Goal: Task Accomplishment & Management: Manage account settings

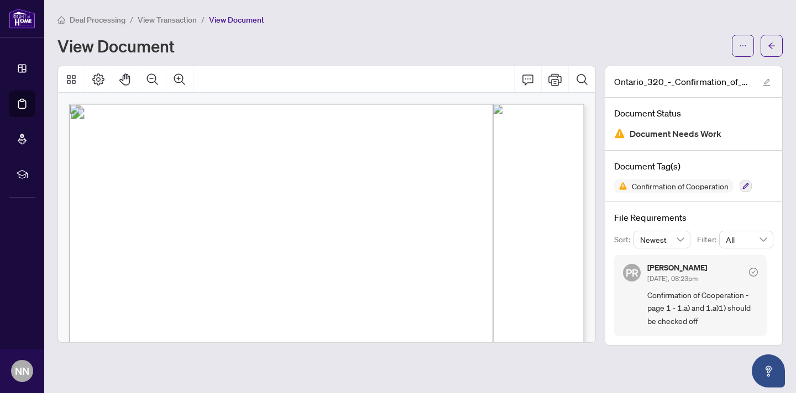
scroll to position [81, 0]
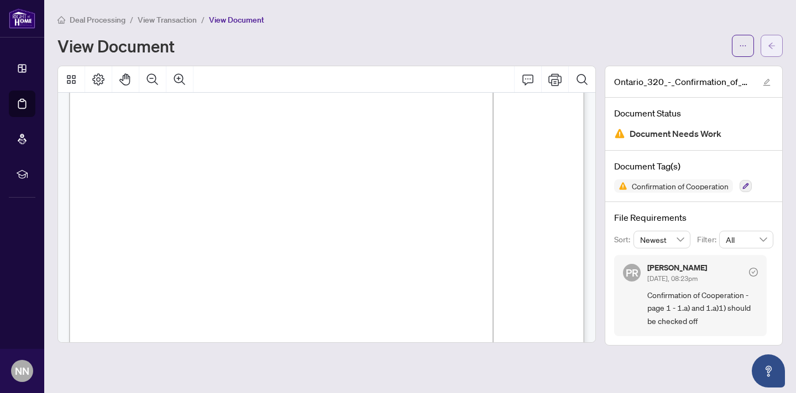
click at [774, 44] on icon "arrow-left" at bounding box center [771, 46] width 8 height 8
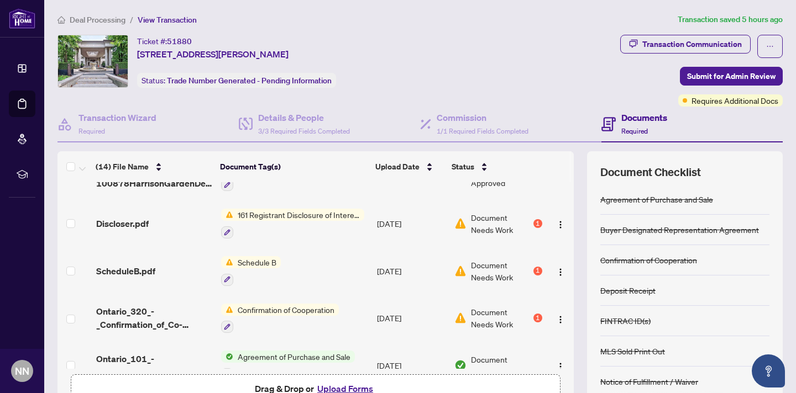
scroll to position [467, 0]
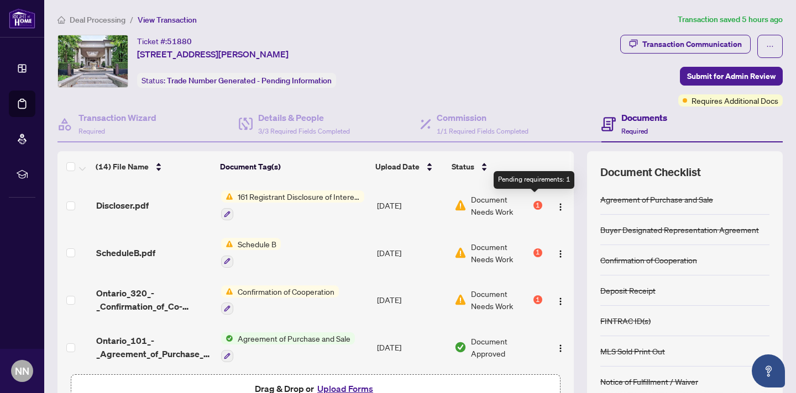
click at [535, 201] on div "1" at bounding box center [537, 205] width 9 height 9
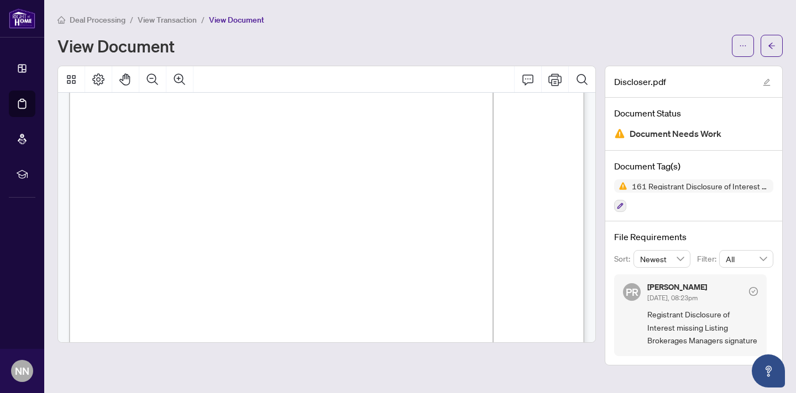
scroll to position [99, 0]
click at [771, 47] on icon "arrow-left" at bounding box center [771, 46] width 8 height 8
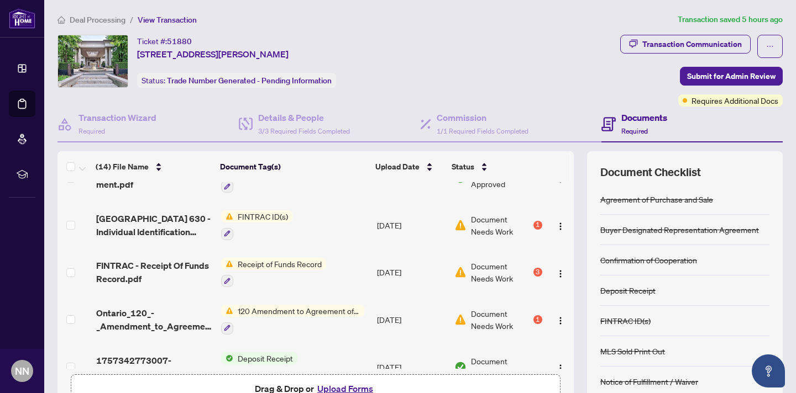
scroll to position [259, 0]
click at [533, 267] on div "3" at bounding box center [537, 271] width 9 height 9
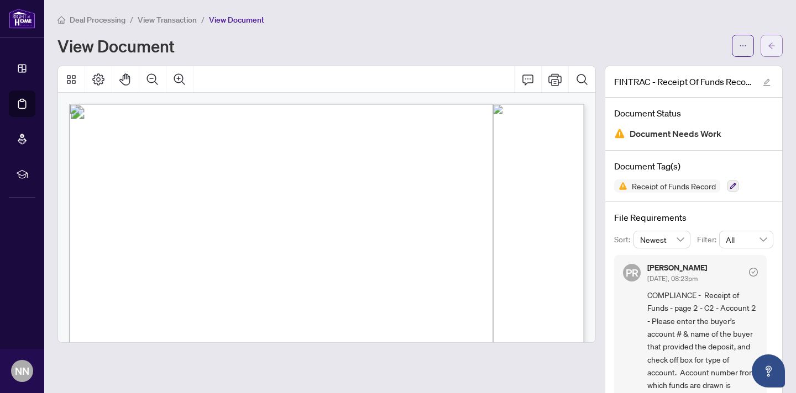
click at [772, 48] on icon "arrow-left" at bounding box center [771, 46] width 8 height 8
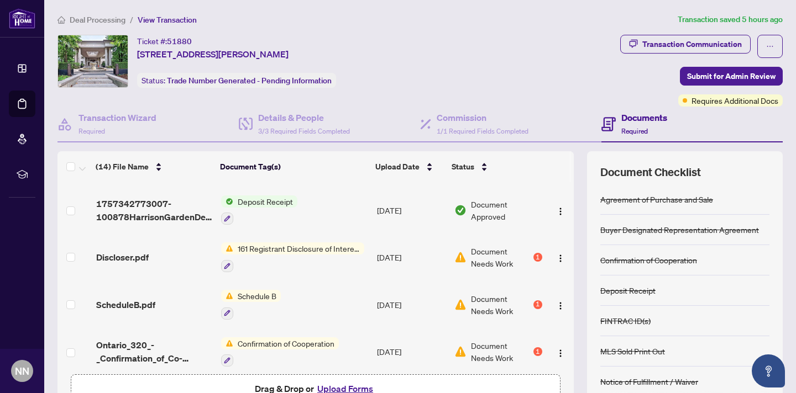
scroll to position [426, 0]
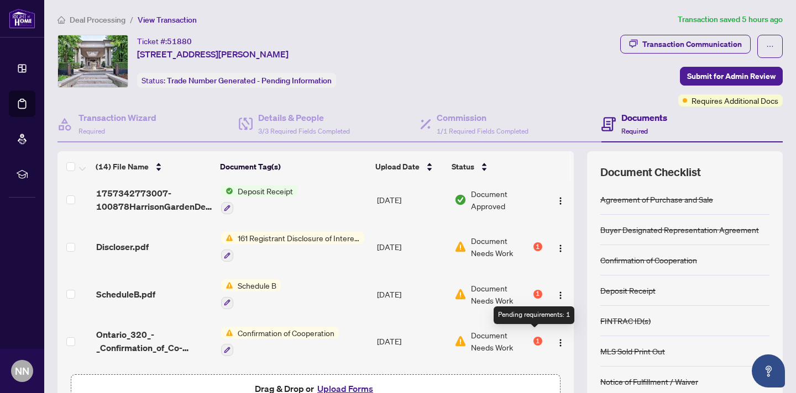
click at [533, 337] on div "1" at bounding box center [537, 341] width 9 height 9
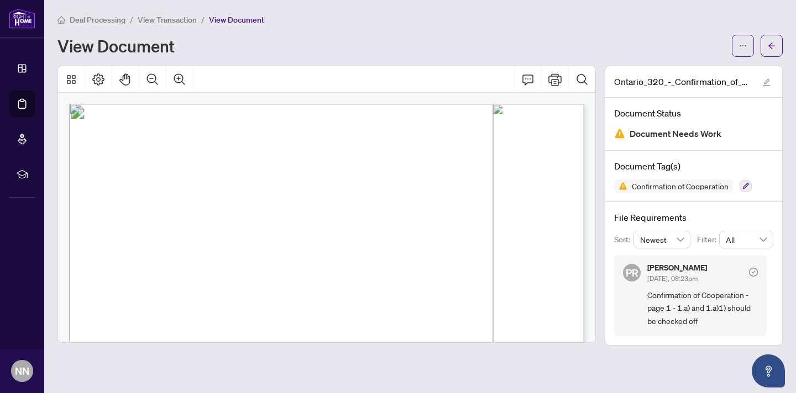
click at [767, 42] on icon "arrow-left" at bounding box center [771, 46] width 8 height 8
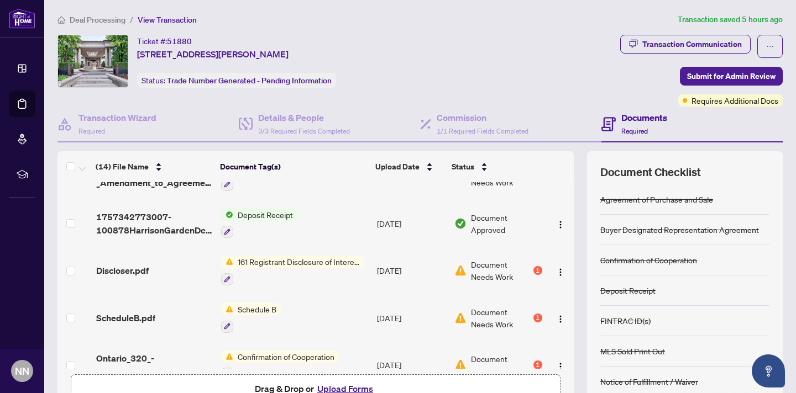
scroll to position [467, 0]
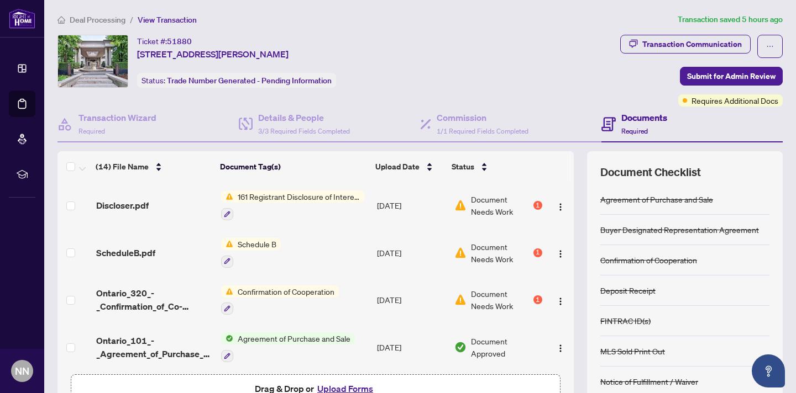
click at [265, 240] on span "Schedule B" at bounding box center [257, 244] width 48 height 12
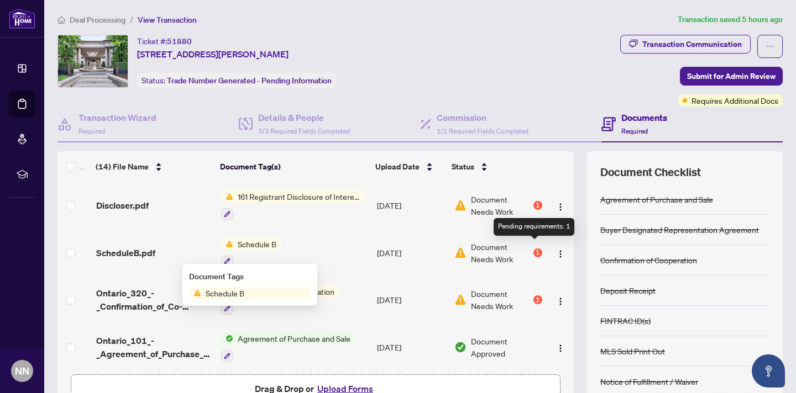
click at [533, 249] on div "1" at bounding box center [537, 253] width 9 height 9
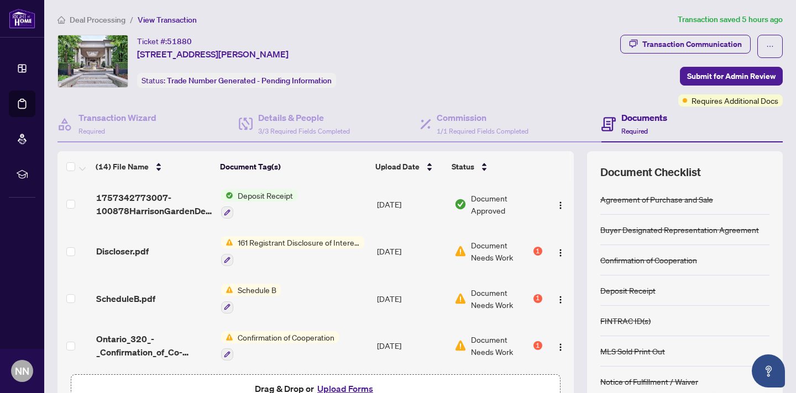
scroll to position [467, 0]
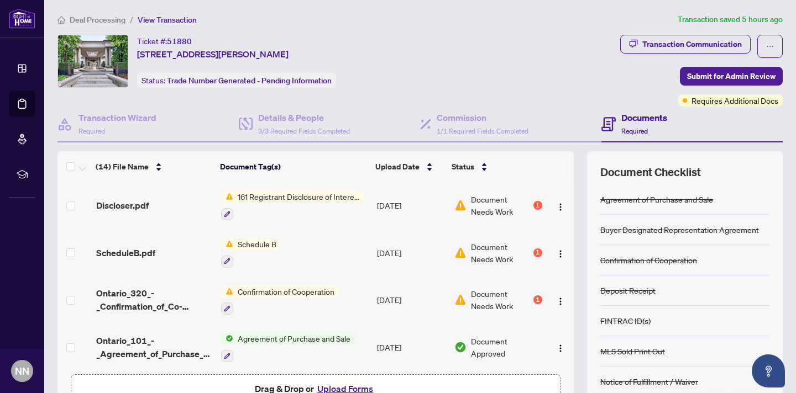
click at [537, 201] on div "1" at bounding box center [537, 205] width 9 height 9
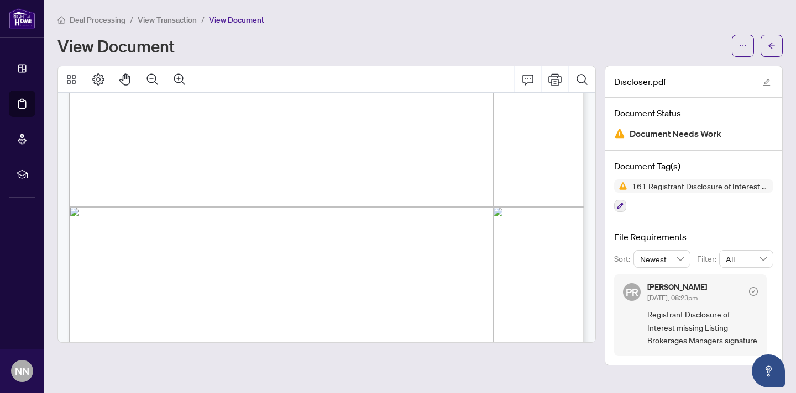
scroll to position [328, 0]
click at [776, 44] on button "button" at bounding box center [771, 46] width 22 height 22
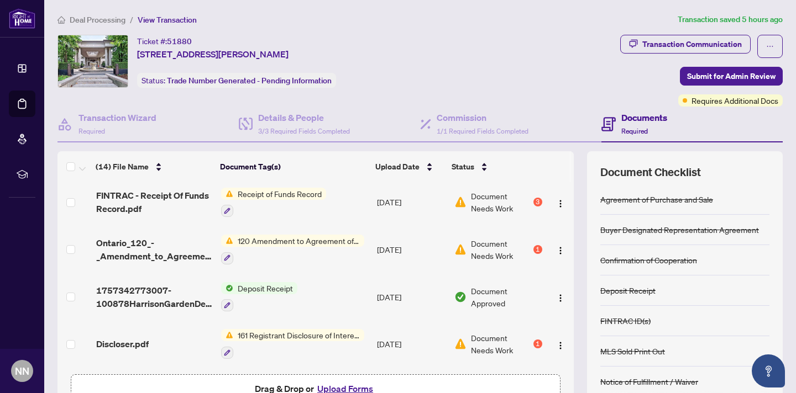
scroll to position [324, 0]
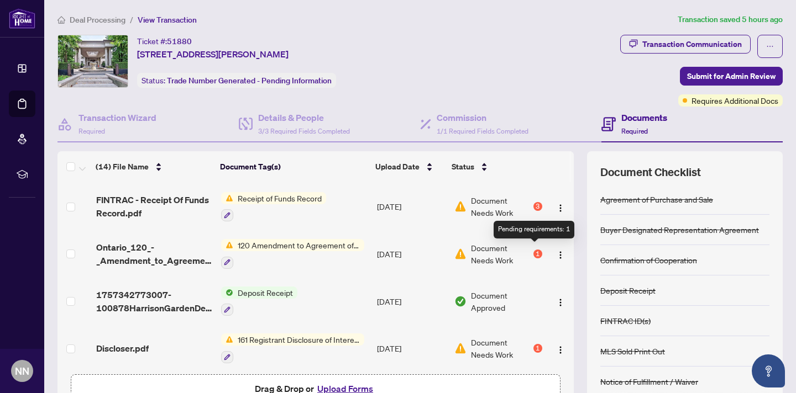
click at [533, 250] on div "1" at bounding box center [537, 254] width 9 height 9
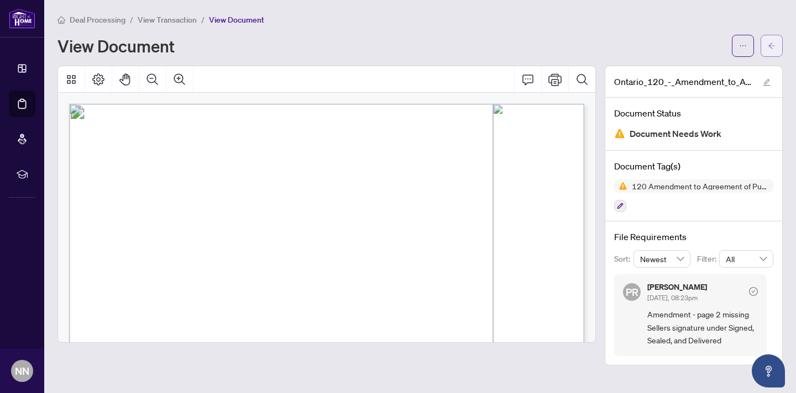
click at [773, 46] on icon "arrow-left" at bounding box center [771, 46] width 8 height 8
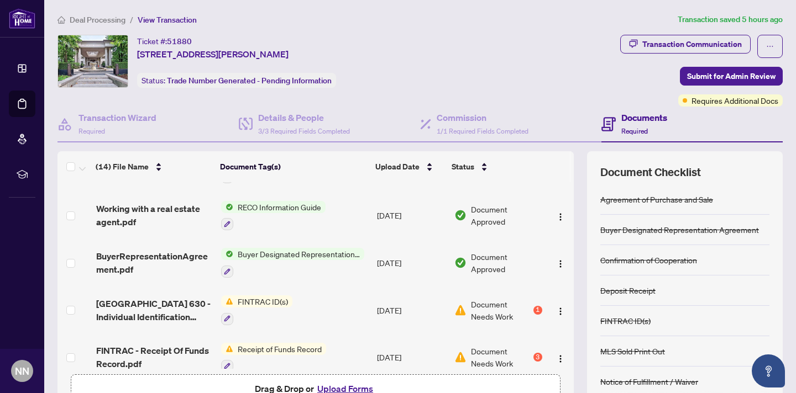
scroll to position [176, 0]
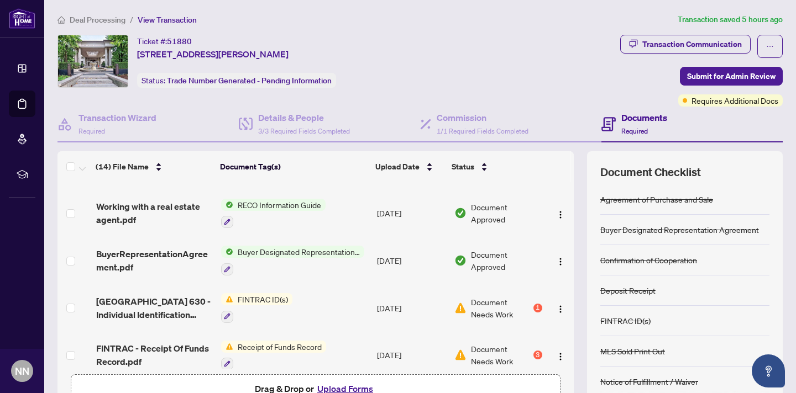
click at [536, 304] on div "1" at bounding box center [537, 308] width 9 height 9
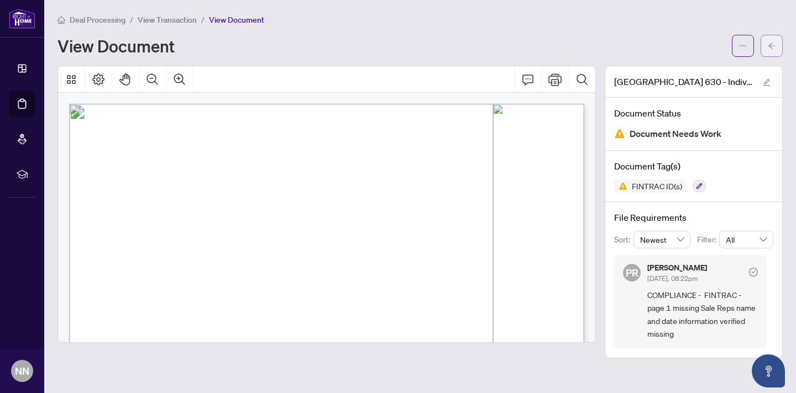
click at [769, 44] on icon "arrow-left" at bounding box center [771, 46] width 8 height 8
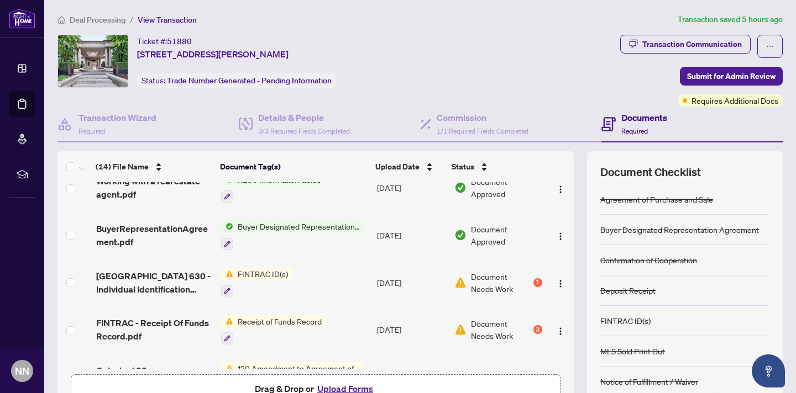
scroll to position [204, 0]
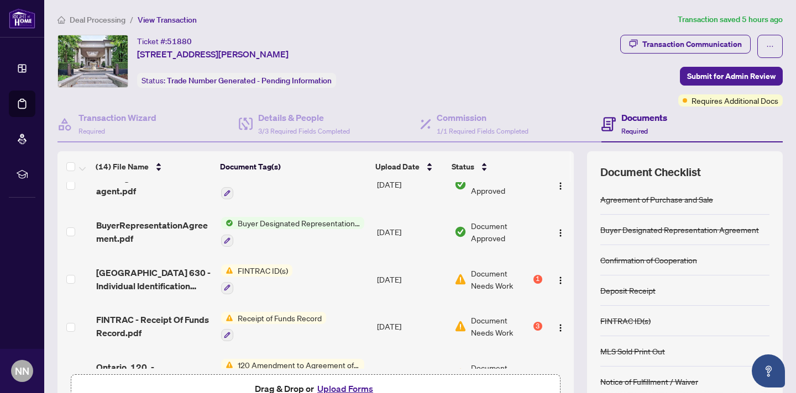
click at [273, 267] on span "FINTRAC ID(s)" at bounding box center [262, 271] width 59 height 12
click at [533, 275] on div "1" at bounding box center [537, 279] width 9 height 9
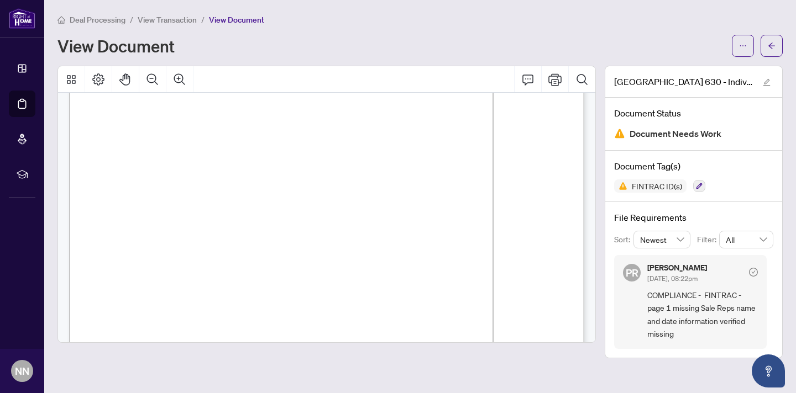
scroll to position [87, 0]
click at [768, 43] on icon "arrow-left" at bounding box center [771, 46] width 8 height 8
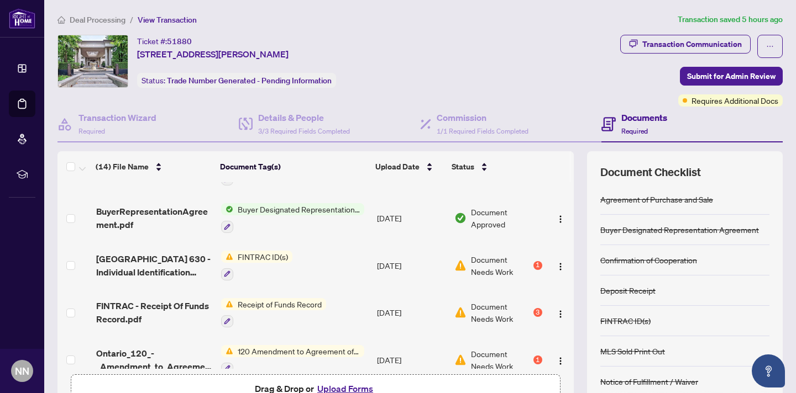
scroll to position [221, 0]
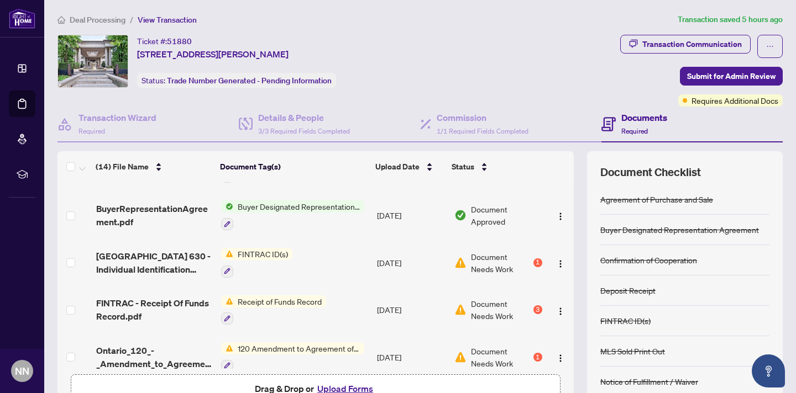
click at [309, 296] on span "Receipt of Funds Record" at bounding box center [279, 302] width 93 height 12
click at [536, 300] on div "Document Needs Work 3" at bounding box center [498, 310] width 88 height 24
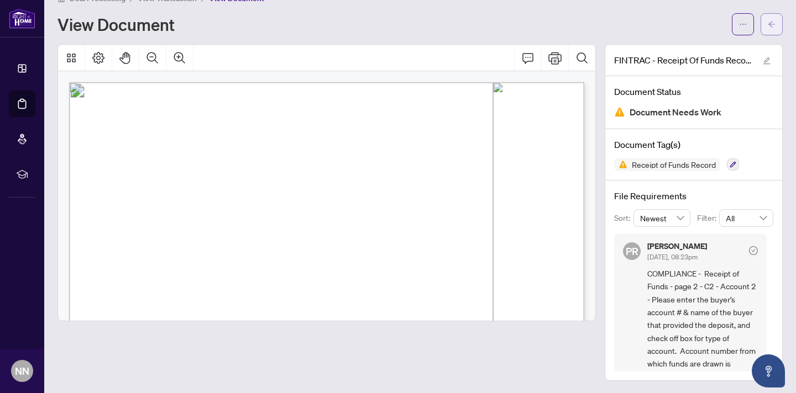
click at [770, 20] on icon "arrow-left" at bounding box center [771, 24] width 8 height 8
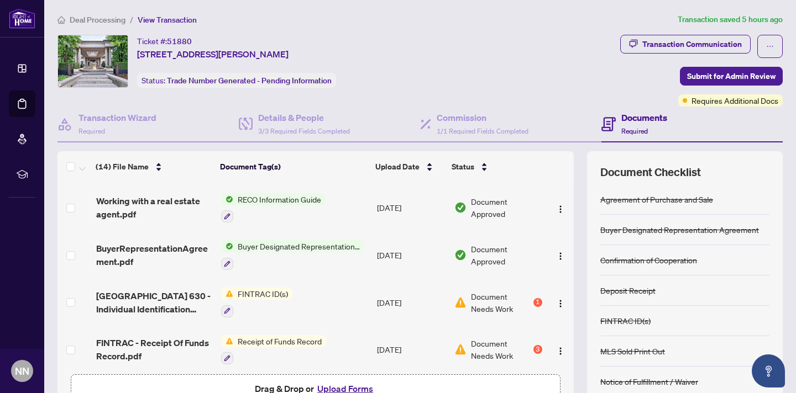
scroll to position [169, 0]
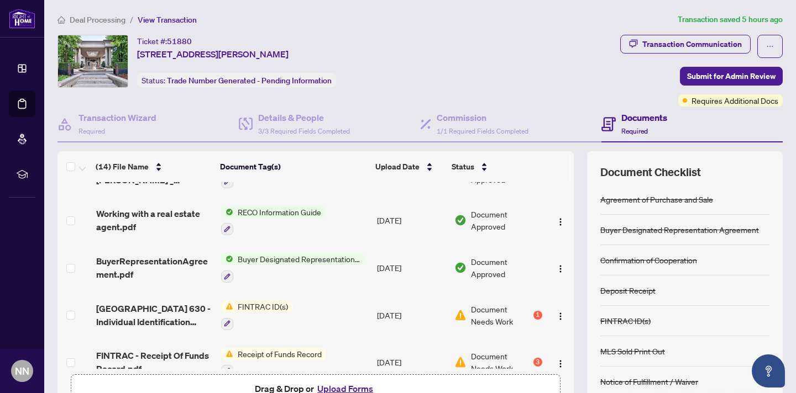
click at [255, 302] on span "FINTRAC ID(s)" at bounding box center [262, 307] width 59 height 12
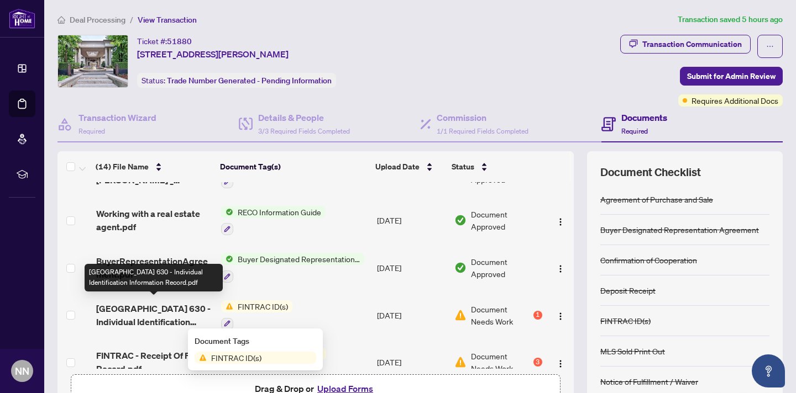
click at [156, 304] on span "[GEOGRAPHIC_DATA] 630 - Individual Identification Information Record.pdf" at bounding box center [154, 315] width 116 height 27
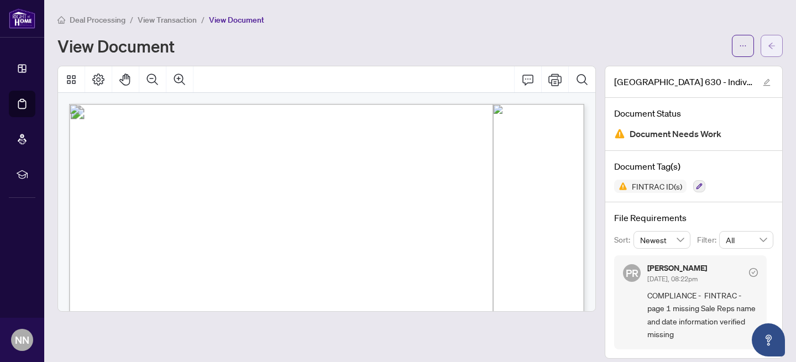
click at [771, 44] on icon "arrow-left" at bounding box center [771, 46] width 8 height 8
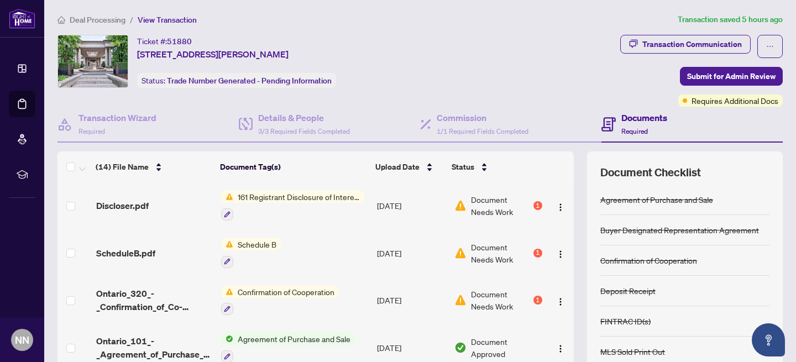
scroll to position [100, 0]
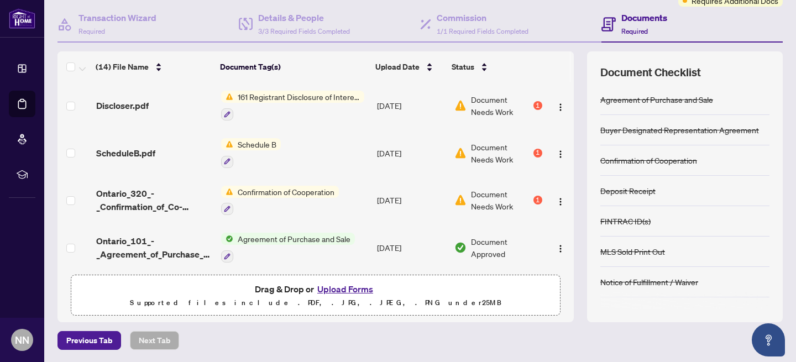
click at [337, 286] on button "Upload Forms" at bounding box center [345, 289] width 62 height 14
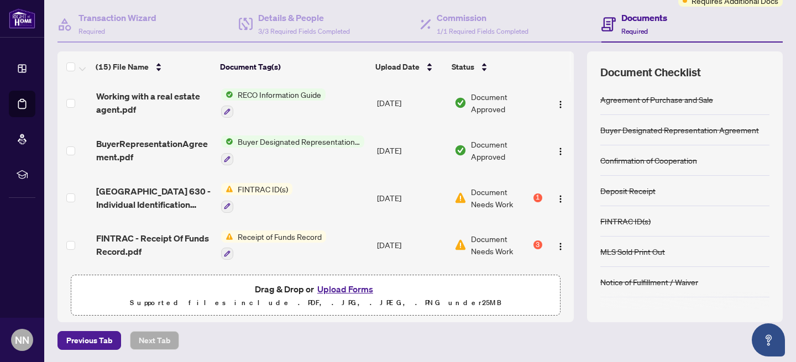
scroll to position [231, 0]
click at [226, 202] on icon "button" at bounding box center [227, 205] width 7 height 7
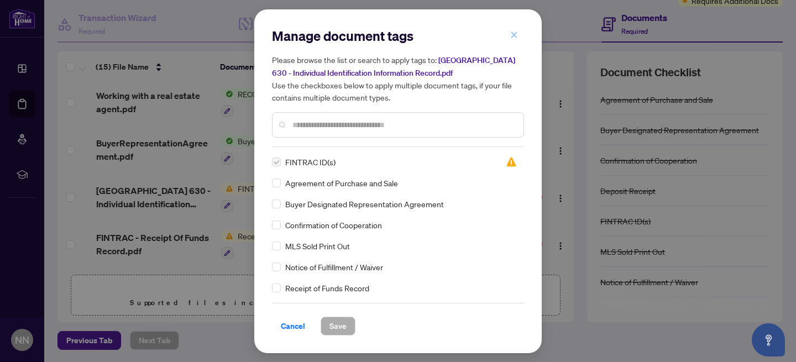
click at [512, 35] on icon "close" at bounding box center [514, 35] width 8 height 8
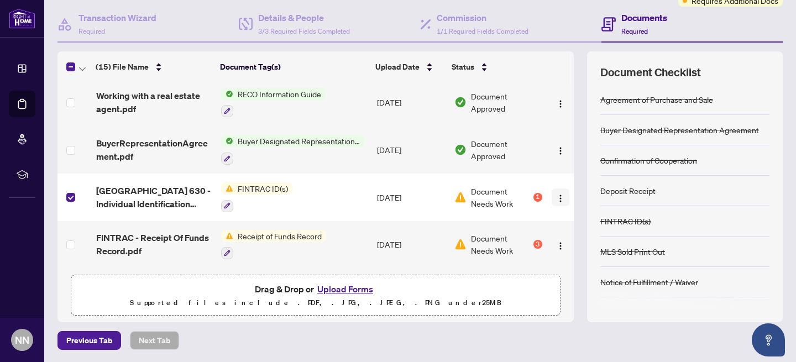
click at [559, 194] on img "button" at bounding box center [560, 198] width 9 height 9
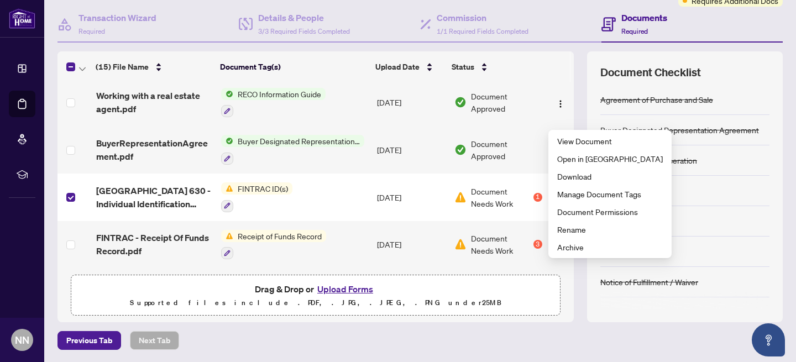
scroll to position [0, 0]
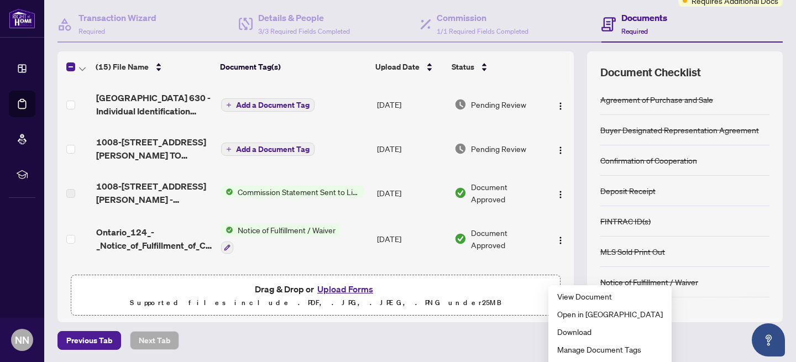
click at [292, 103] on span "Add a Document Tag" at bounding box center [272, 105] width 73 height 8
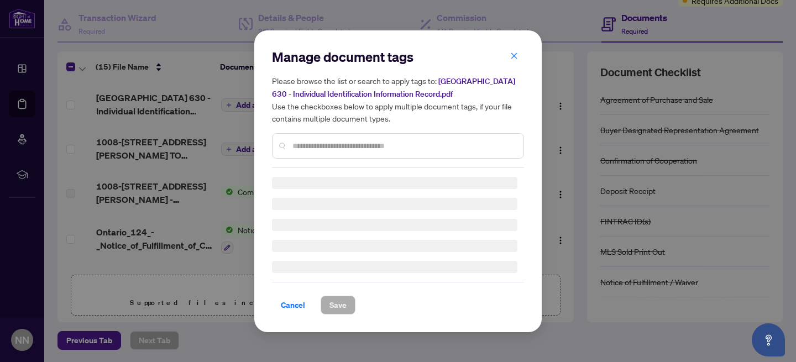
click at [292, 145] on div "Manage document tags Please browse the list or search to apply tags to: Ontario…" at bounding box center [398, 108] width 252 height 120
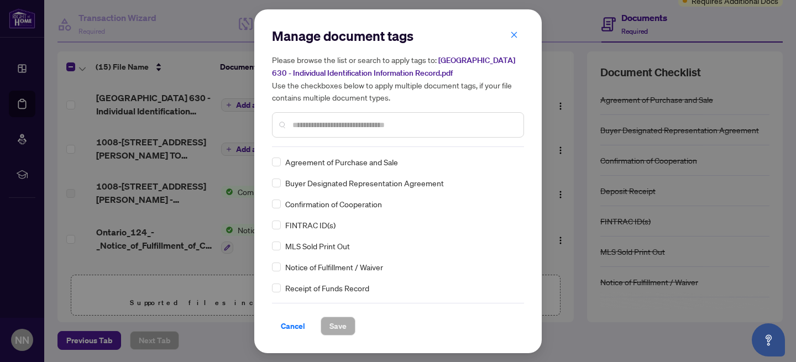
click at [299, 126] on input "text" at bounding box center [403, 125] width 222 height 12
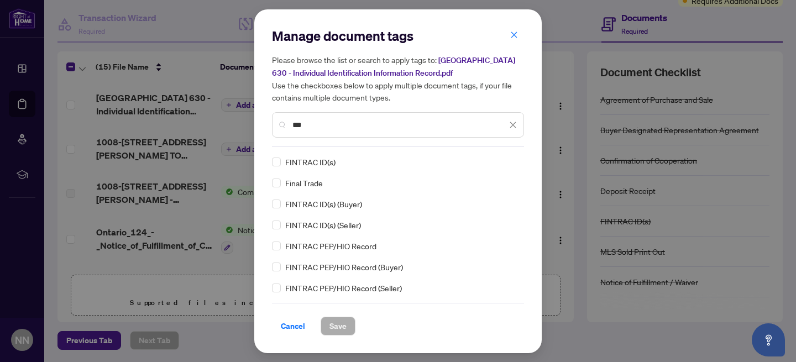
type input "***"
click at [343, 326] on span "Save" at bounding box center [337, 326] width 17 height 18
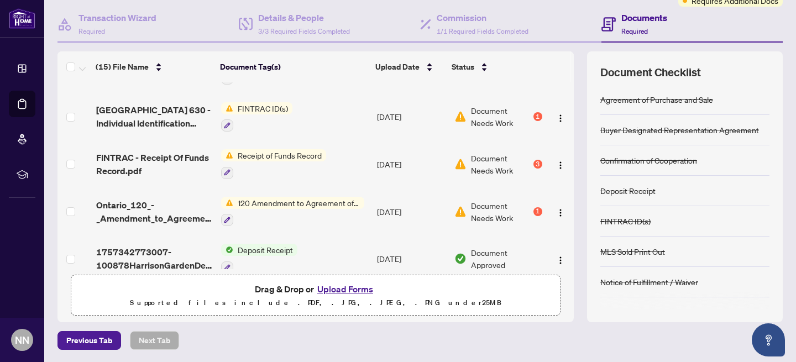
scroll to position [317, 0]
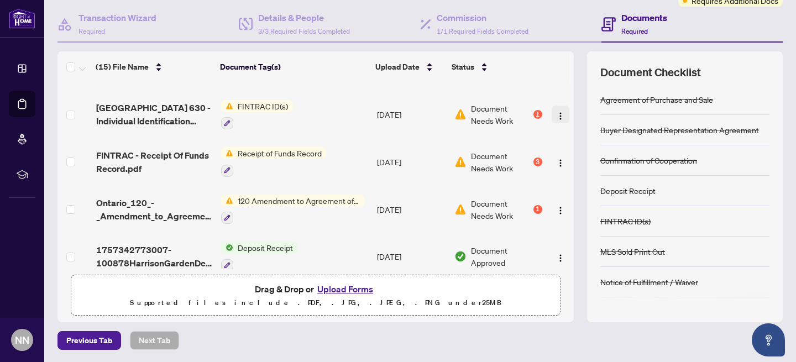
click at [556, 112] on img "button" at bounding box center [560, 116] width 9 height 9
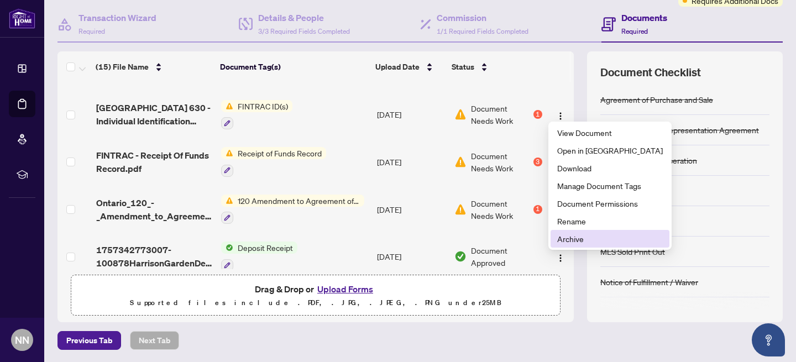
click at [566, 238] on span "Archive" at bounding box center [610, 239] width 106 height 12
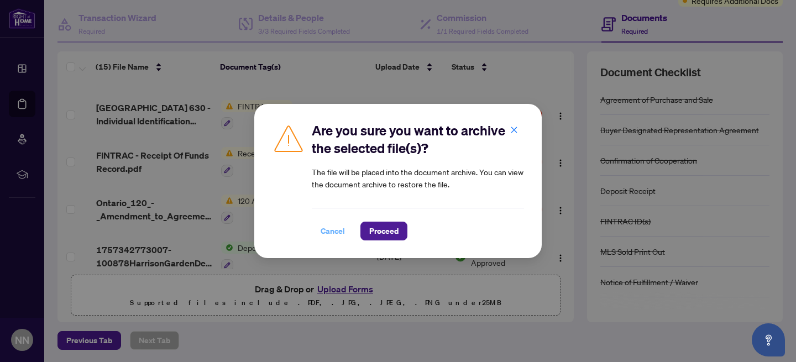
click at [331, 228] on span "Cancel" at bounding box center [332, 231] width 24 height 18
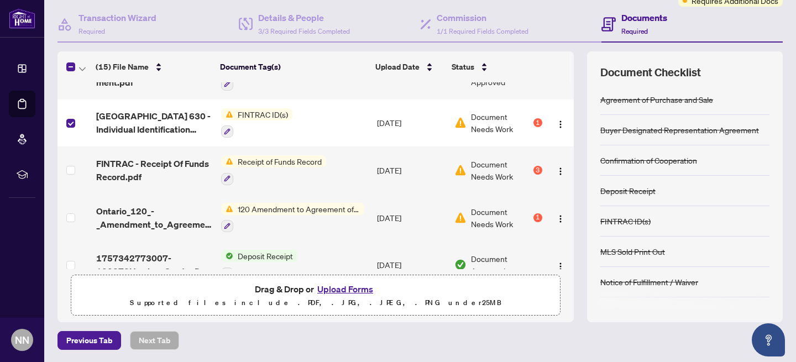
scroll to position [308, 0]
click at [558, 120] on img "button" at bounding box center [560, 124] width 9 height 9
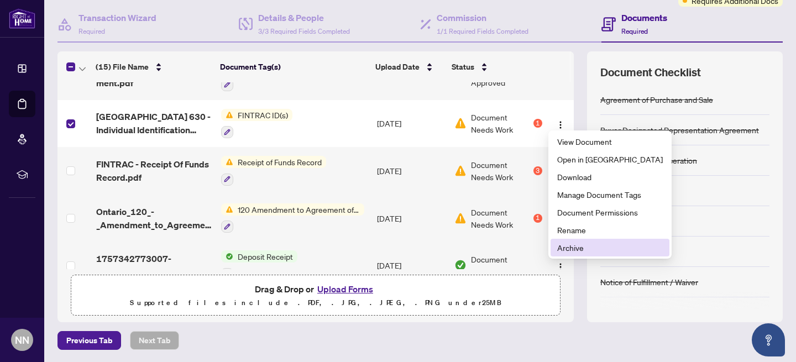
click at [583, 246] on span "Archive" at bounding box center [610, 247] width 106 height 12
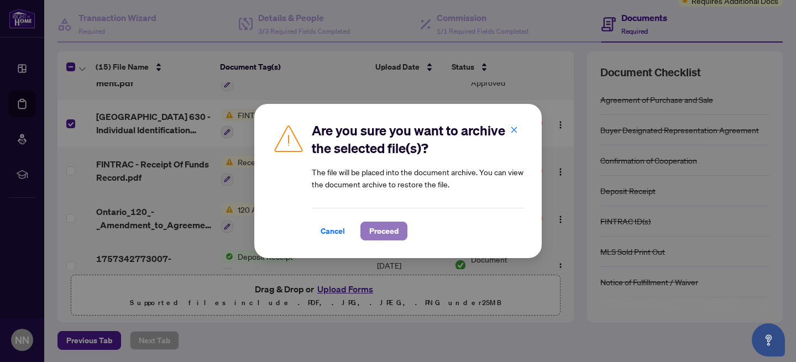
click at [382, 230] on span "Proceed" at bounding box center [383, 231] width 29 height 18
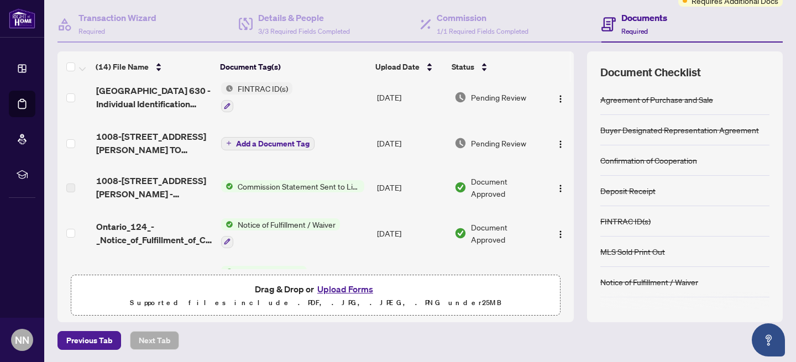
scroll to position [0, 0]
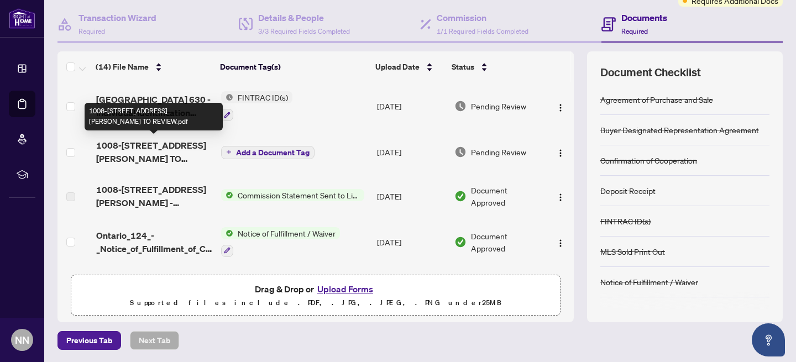
click at [163, 148] on span "1008-[STREET_ADDRESS][PERSON_NAME] TO REVIEW.pdf" at bounding box center [154, 152] width 116 height 27
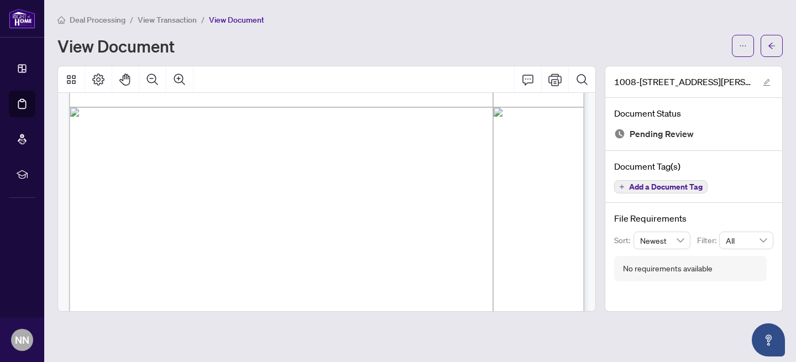
scroll to position [419, 0]
click at [559, 77] on icon "Print" at bounding box center [554, 79] width 13 height 13
click at [776, 45] on button "button" at bounding box center [771, 46] width 22 height 22
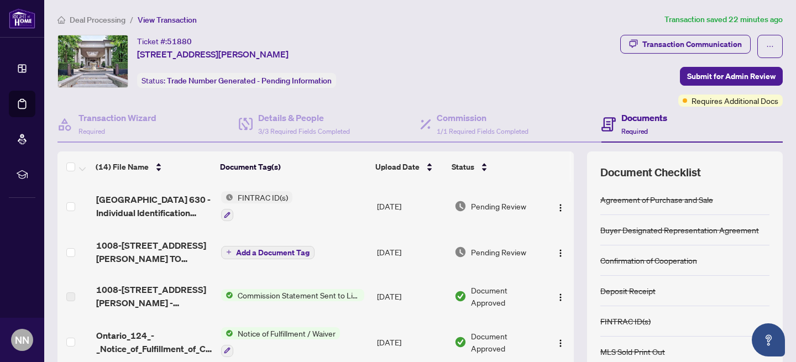
click at [493, 54] on div "Ticket #: 51880 [STREET_ADDRESS][PERSON_NAME] Status: Trade Number Generated - …" at bounding box center [336, 61] width 558 height 53
click at [704, 46] on div "Transaction Communication" at bounding box center [691, 44] width 99 height 18
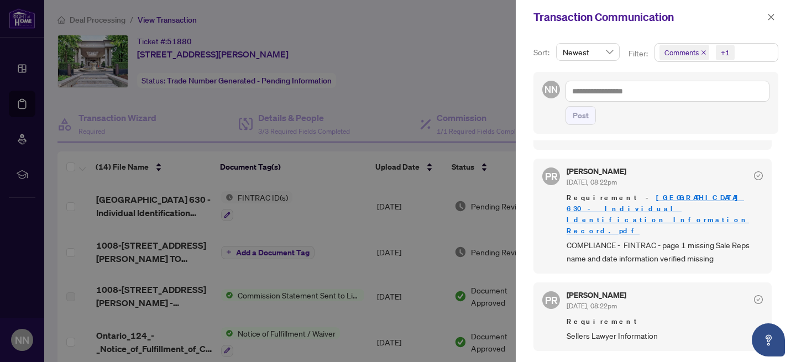
scroll to position [811, 0]
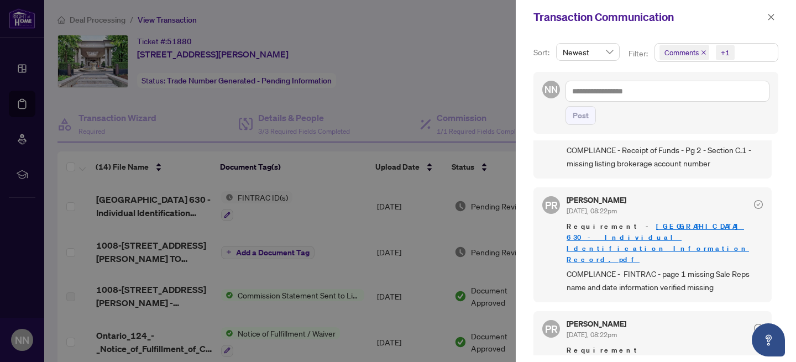
click at [486, 81] on div at bounding box center [398, 181] width 796 height 362
click at [770, 18] on icon "close" at bounding box center [771, 17] width 6 height 6
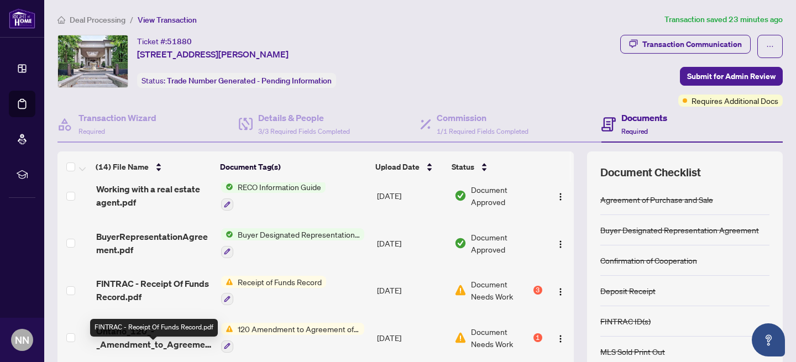
scroll to position [0, 0]
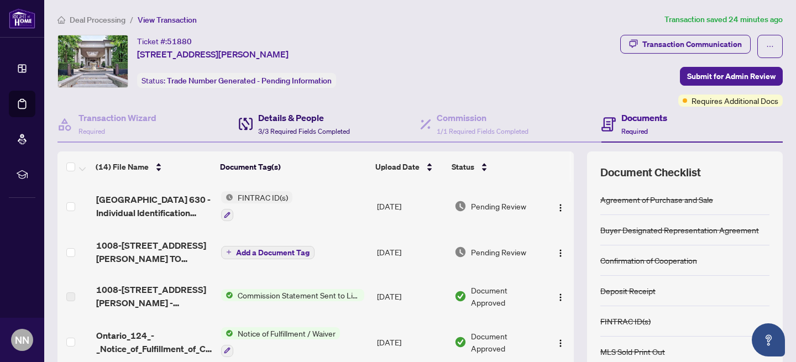
click at [297, 118] on h4 "Details & People" at bounding box center [304, 117] width 92 height 13
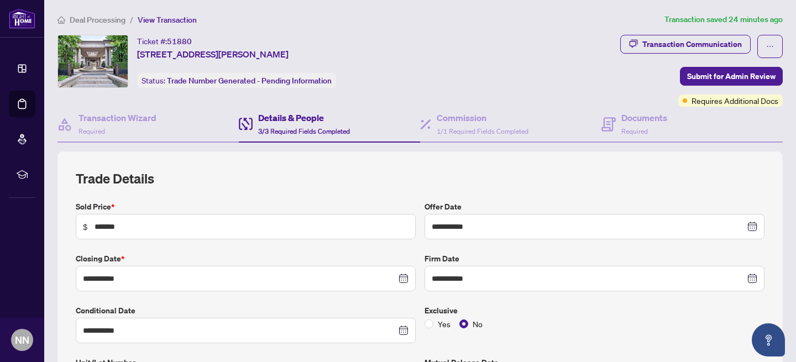
type input "**********"
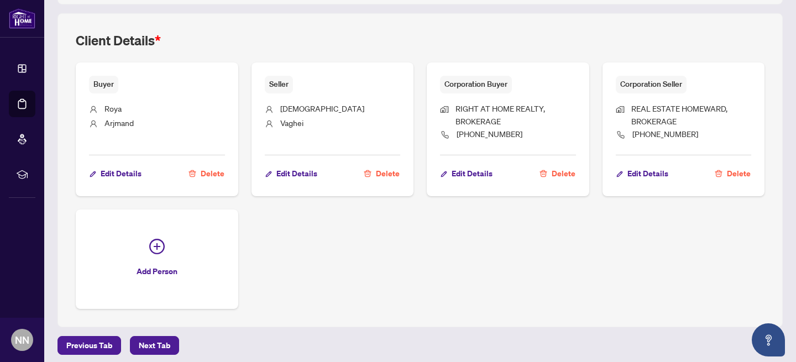
scroll to position [639, 0]
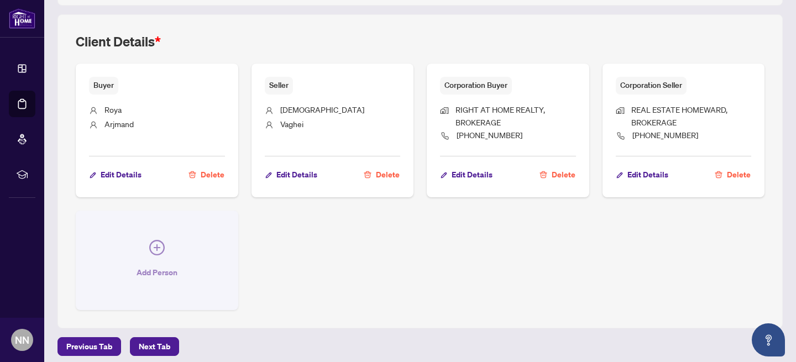
click at [159, 245] on icon "plus-circle" at bounding box center [156, 247] width 15 height 15
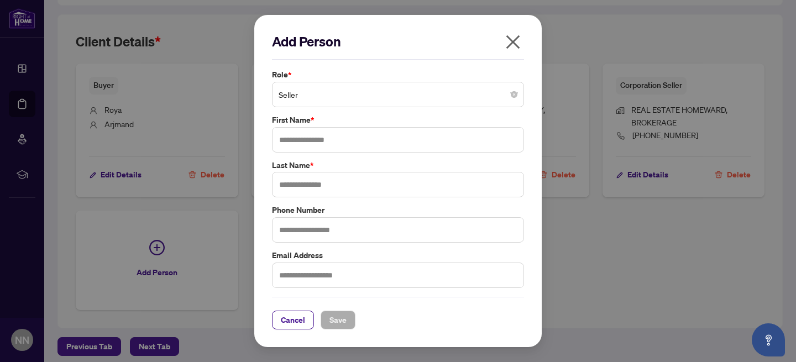
click at [441, 86] on span "Seller" at bounding box center [397, 94] width 239 height 21
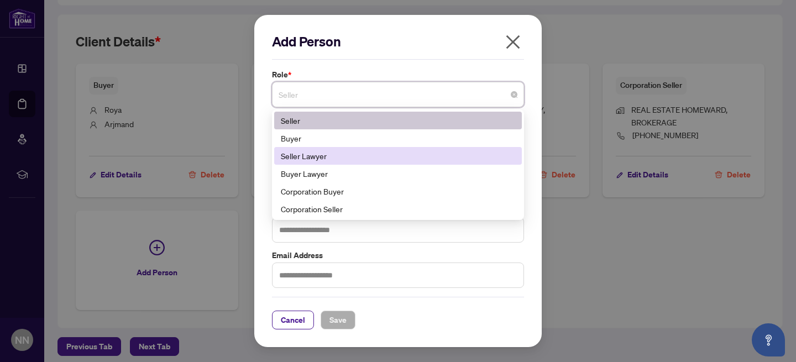
click at [335, 151] on div "Seller Lawyer" at bounding box center [398, 156] width 234 height 12
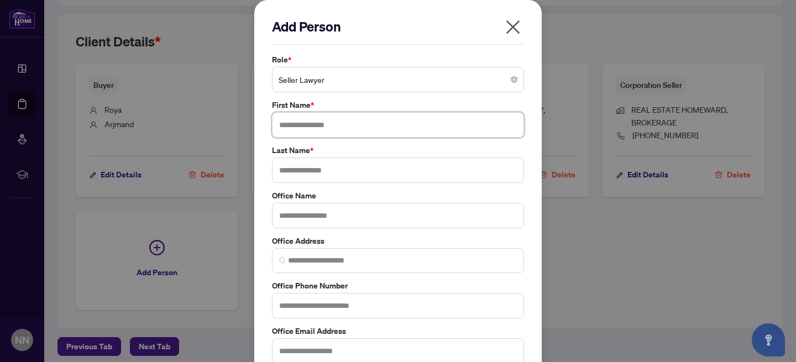
click at [287, 125] on input "text" at bounding box center [398, 124] width 252 height 25
type input "******"
click at [292, 166] on input "text" at bounding box center [398, 169] width 252 height 25
type input "******"
click at [291, 218] on input "text" at bounding box center [398, 215] width 252 height 25
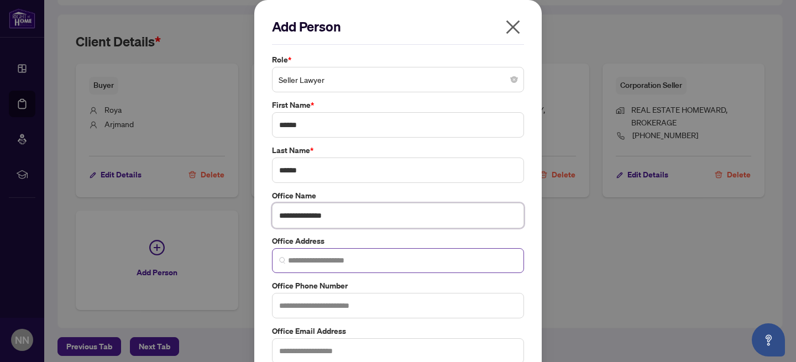
type input "**********"
click at [293, 261] on input "search" at bounding box center [402, 261] width 229 height 12
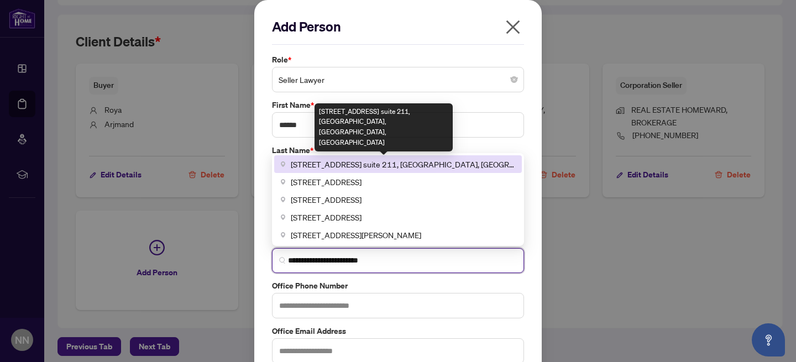
click at [402, 165] on span "[STREET_ADDRESS] suite 211, [GEOGRAPHIC_DATA], [GEOGRAPHIC_DATA], [GEOGRAPHIC_D…" at bounding box center [403, 164] width 224 height 12
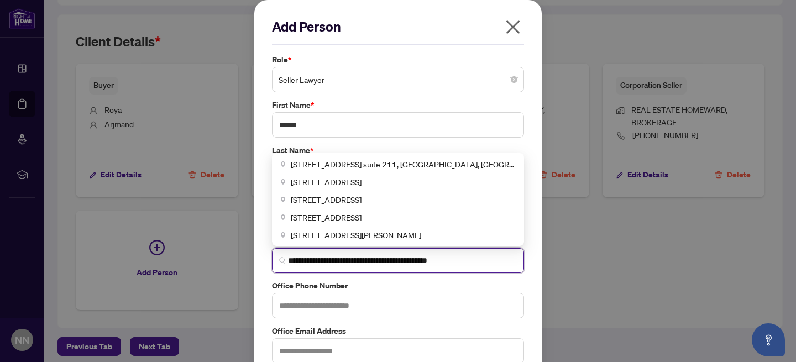
drag, startPoint x: 441, startPoint y: 261, endPoint x: 472, endPoint y: 261, distance: 30.9
click at [472, 261] on input "**********" at bounding box center [402, 261] width 229 height 12
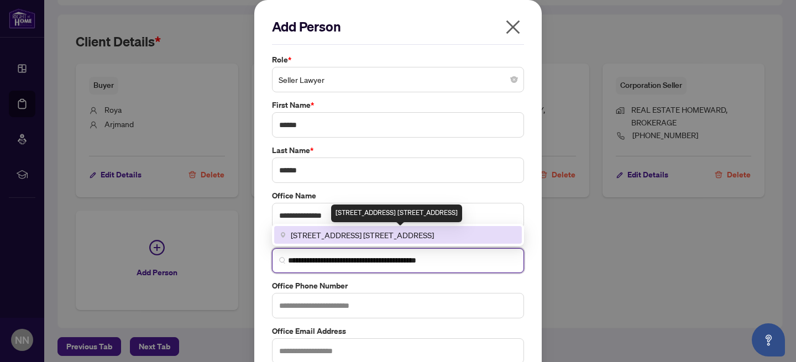
click at [434, 239] on span "[STREET_ADDRESS] [STREET_ADDRESS]" at bounding box center [362, 235] width 143 height 12
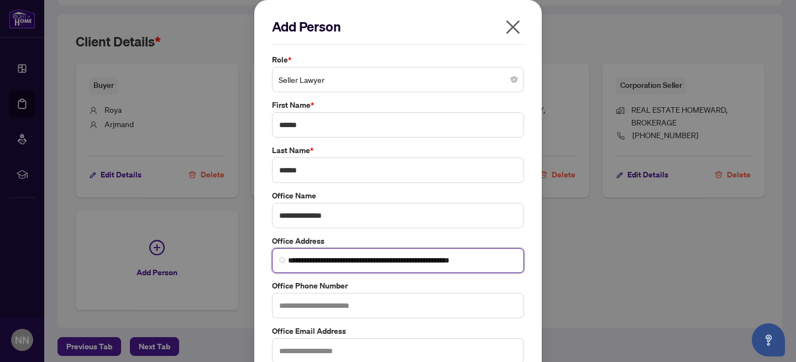
type input "**********"
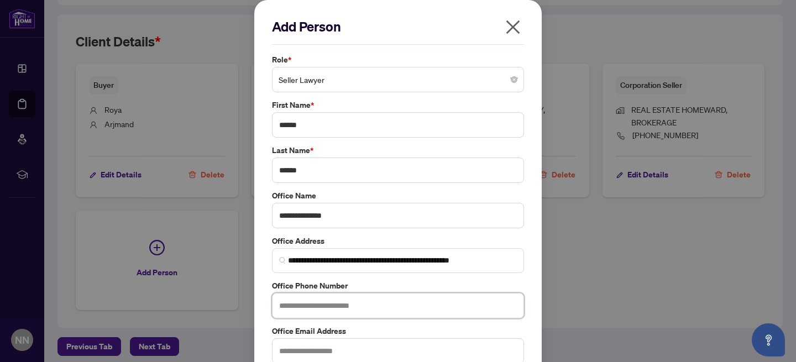
click at [292, 303] on input "text" at bounding box center [398, 305] width 252 height 25
type input "**********"
click at [315, 352] on input "text" at bounding box center [398, 350] width 252 height 25
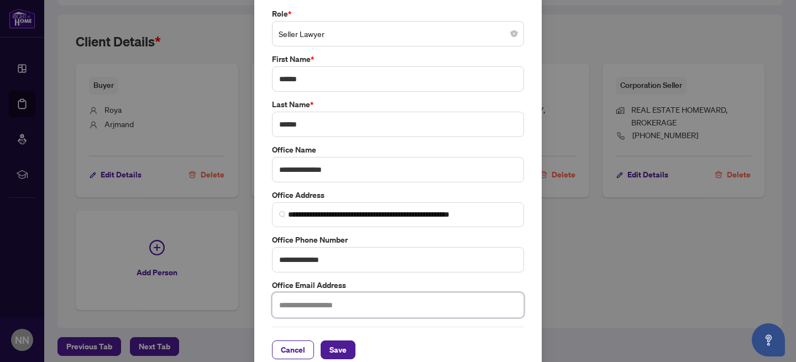
scroll to position [61, 0]
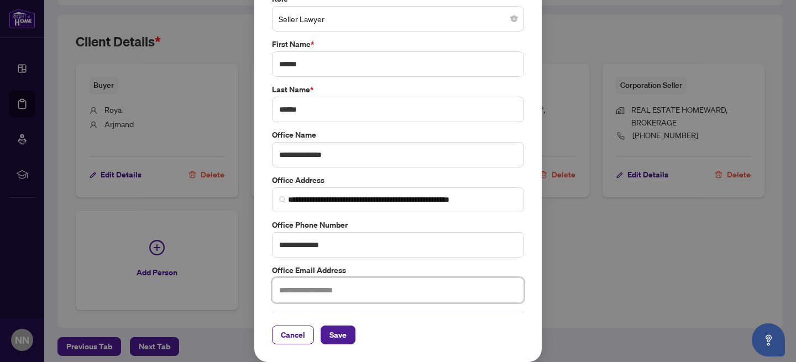
click at [293, 290] on input "text" at bounding box center [398, 289] width 252 height 25
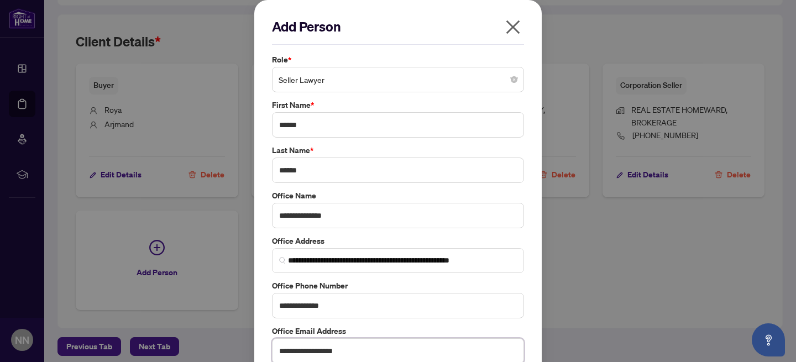
scroll to position [54, 0]
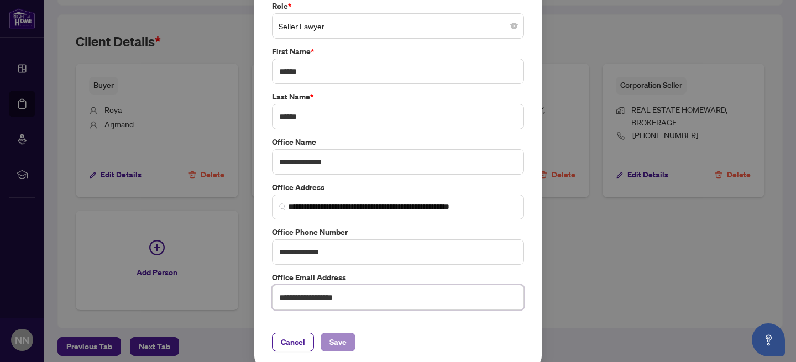
type input "**********"
click at [345, 341] on span "Save" at bounding box center [337, 342] width 17 height 18
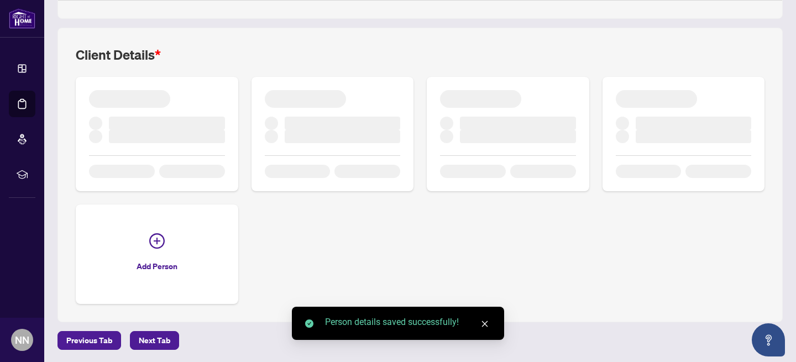
scroll to position [639, 0]
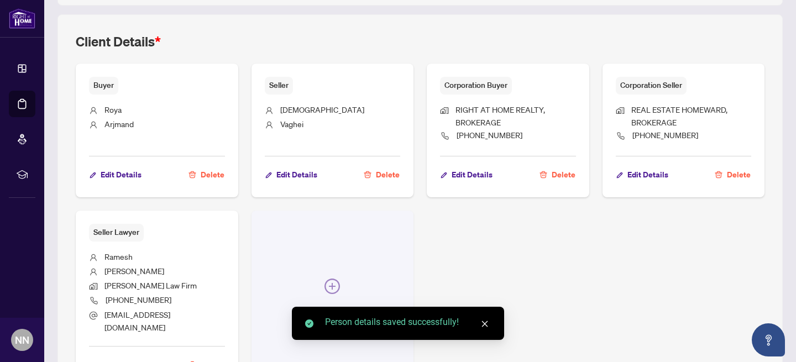
click at [336, 278] on icon "plus-circle" at bounding box center [331, 285] width 15 height 15
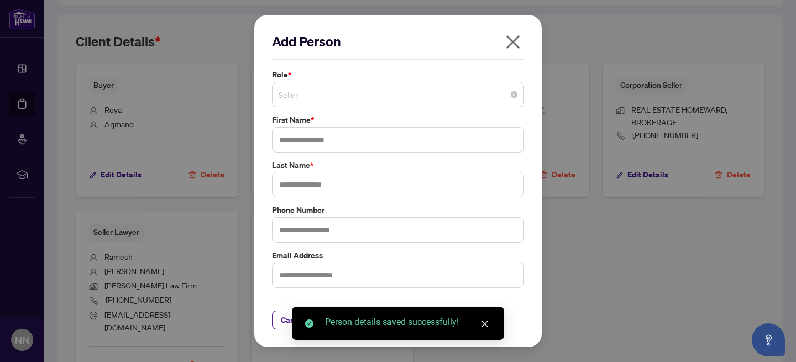
click at [326, 94] on span "Seller" at bounding box center [397, 94] width 239 height 21
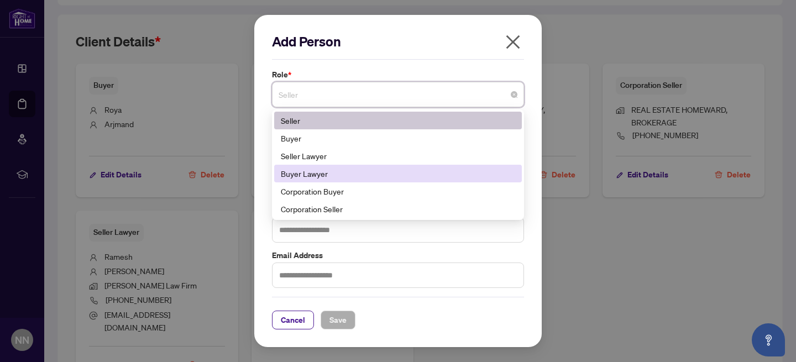
click at [316, 169] on div "Buyer Lawyer" at bounding box center [398, 173] width 234 height 12
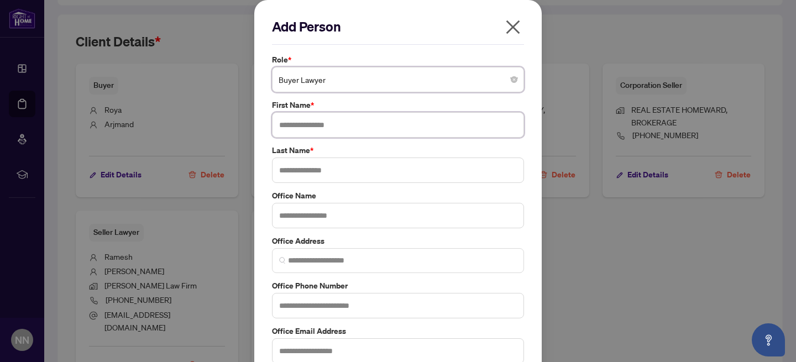
click at [303, 122] on input "text" at bounding box center [398, 124] width 252 height 25
type input "******"
click at [300, 168] on input "text" at bounding box center [398, 169] width 252 height 25
type input "********"
click at [306, 217] on input "text" at bounding box center [398, 215] width 252 height 25
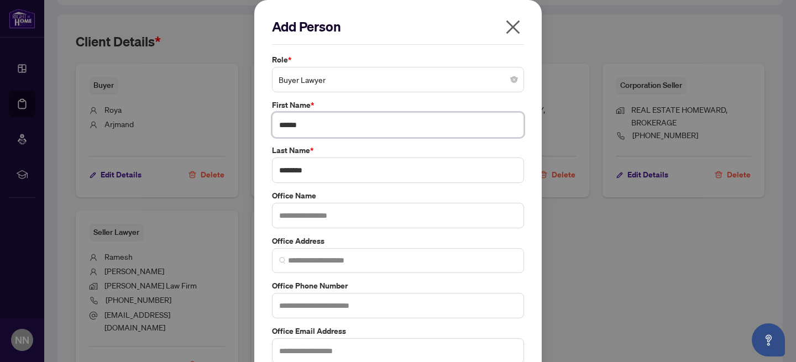
drag, startPoint x: 310, startPoint y: 125, endPoint x: 261, endPoint y: 125, distance: 48.6
click at [261, 125] on div "Add Person Role * Buyer Lawyer 5 6 11 Seller Buyer Seller Lawyer Buyer Lawyer C…" at bounding box center [397, 211] width 287 height 423
click at [282, 213] on input "text" at bounding box center [398, 215] width 252 height 25
paste input "******"
drag, startPoint x: 316, startPoint y: 172, endPoint x: 256, endPoint y: 171, distance: 59.7
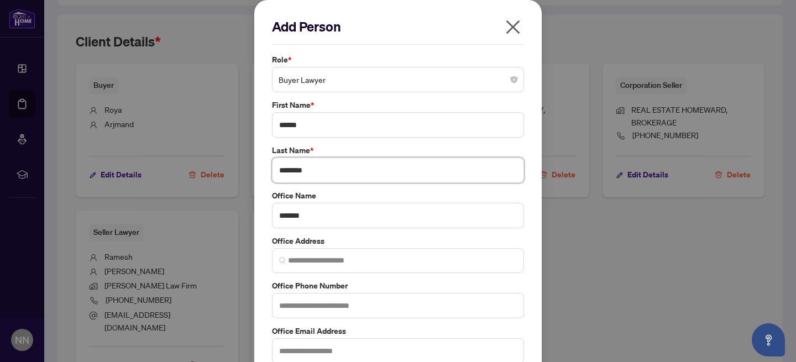
click at [256, 171] on div "Add Person Role * Buyer Lawyer 5 6 11 Seller Buyer Seller Lawyer Buyer Lawyer C…" at bounding box center [397, 211] width 287 height 423
click at [328, 215] on input "******" at bounding box center [398, 215] width 252 height 25
paste input "*********"
type input "**********"
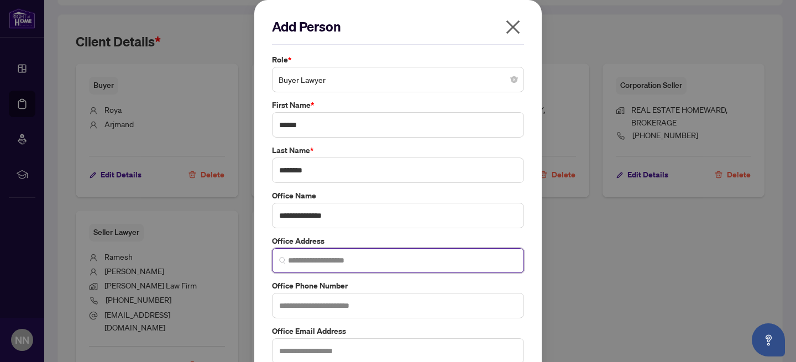
click at [303, 259] on input "search" at bounding box center [402, 261] width 229 height 12
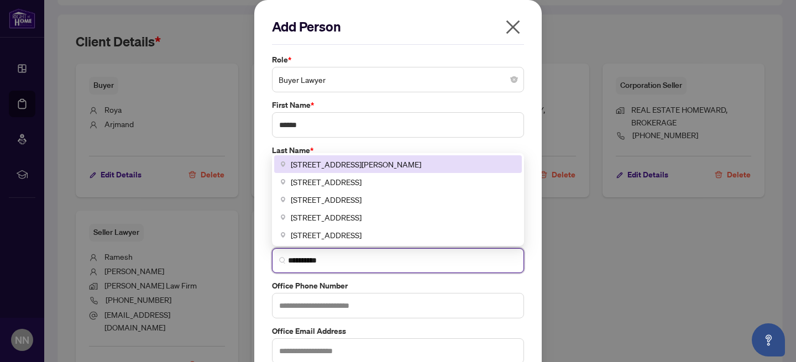
click at [371, 170] on div "[STREET_ADDRESS][PERSON_NAME]" at bounding box center [398, 164] width 248 height 18
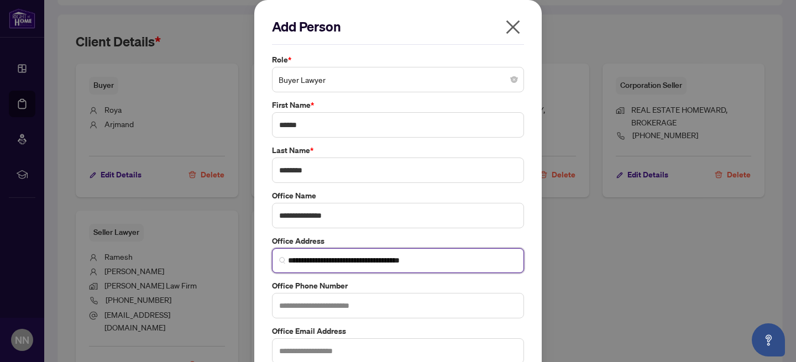
click at [350, 261] on input "**********" at bounding box center [402, 261] width 229 height 12
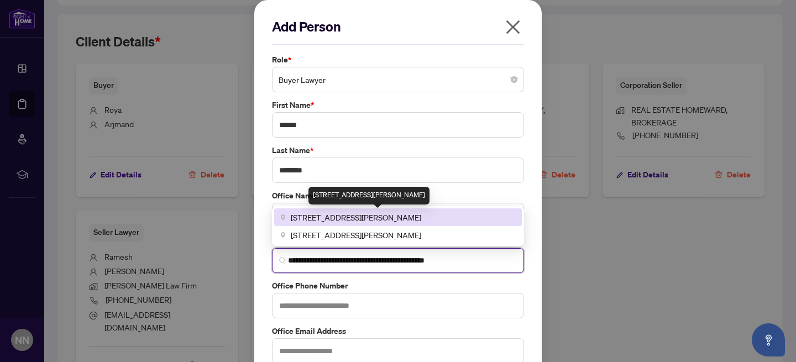
click at [404, 217] on span "[STREET_ADDRESS][PERSON_NAME]" at bounding box center [356, 217] width 130 height 12
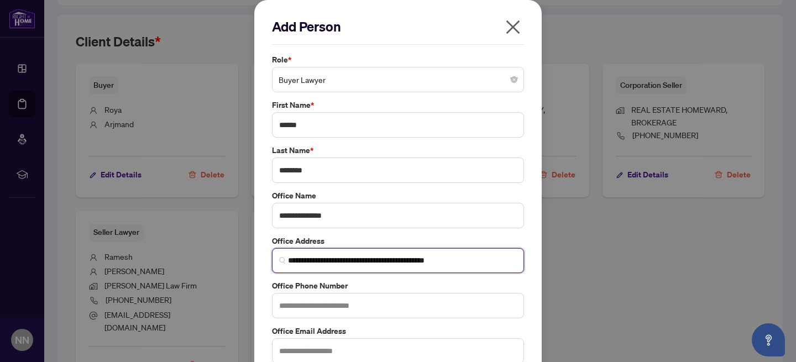
click at [458, 260] on input "**********" at bounding box center [402, 261] width 229 height 12
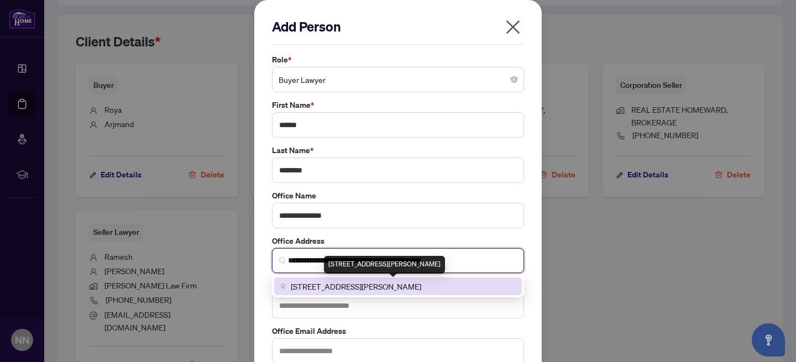
click at [421, 284] on span "[STREET_ADDRESS][PERSON_NAME]" at bounding box center [356, 286] width 130 height 12
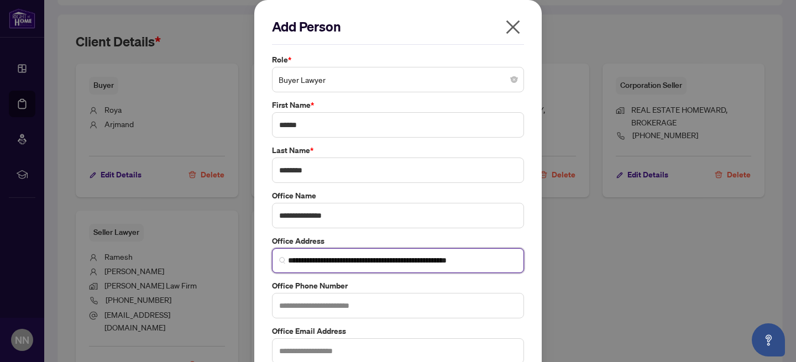
type input "**********"
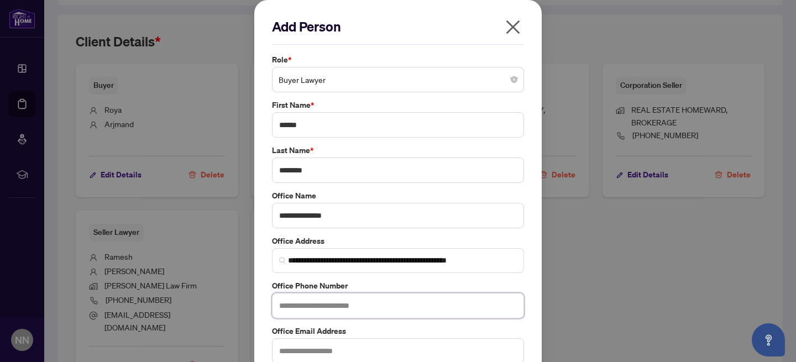
click at [312, 306] on input "text" at bounding box center [398, 305] width 252 height 25
type input "**********"
click at [355, 350] on input "text" at bounding box center [398, 350] width 252 height 25
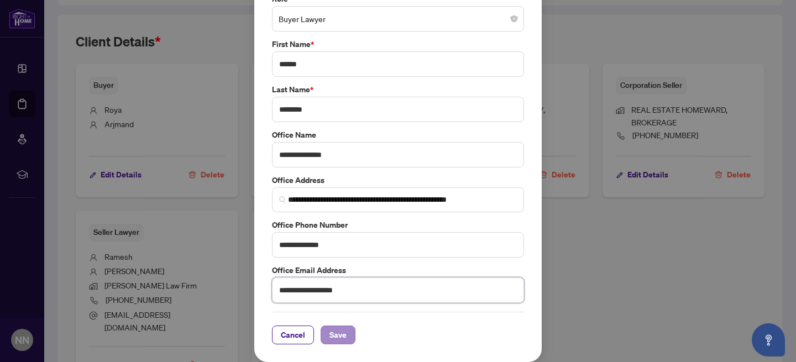
type input "**********"
click at [343, 336] on span "Save" at bounding box center [337, 335] width 17 height 18
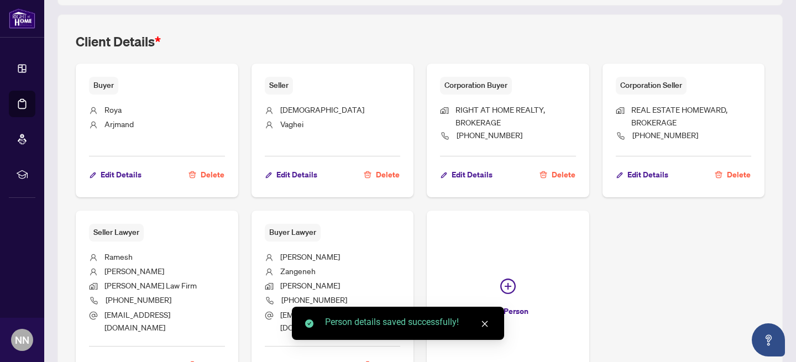
scroll to position [711, 0]
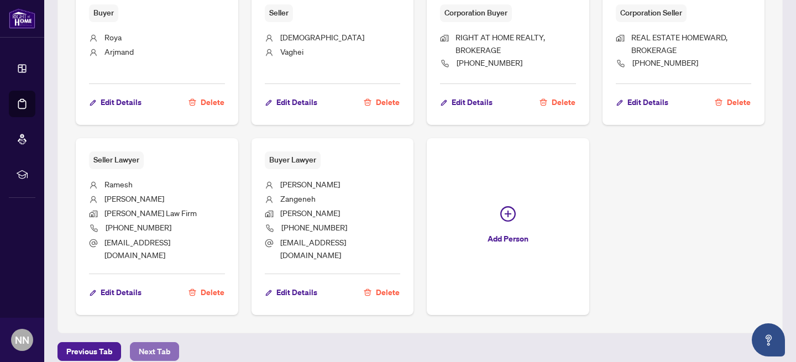
click at [151, 343] on span "Next Tab" at bounding box center [154, 352] width 31 height 18
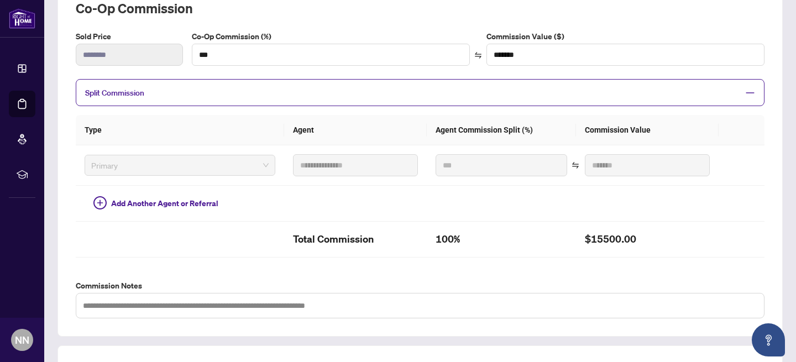
scroll to position [367, 0]
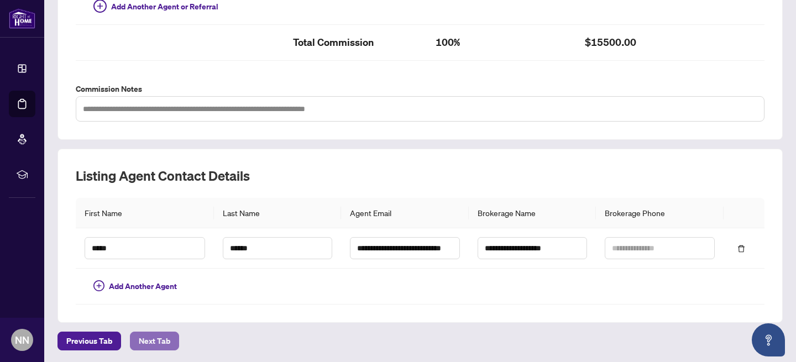
click at [151, 339] on span "Next Tab" at bounding box center [154, 341] width 31 height 18
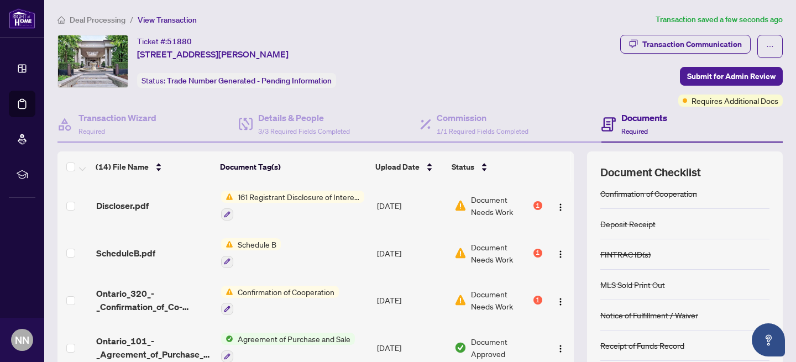
scroll to position [90, 0]
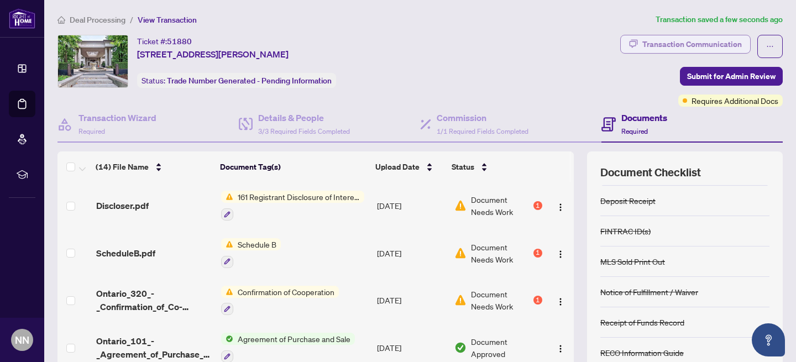
click at [662, 46] on div "Transaction Communication" at bounding box center [691, 44] width 99 height 18
type textarea "**********"
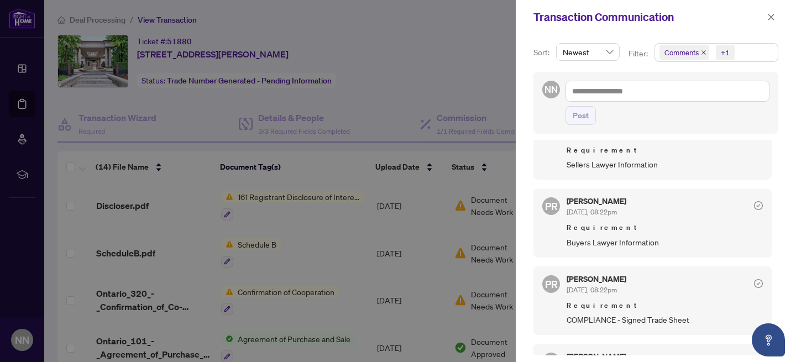
scroll to position [1012, 0]
click at [756, 281] on icon "check-circle" at bounding box center [758, 282] width 4 height 3
click at [369, 143] on div at bounding box center [398, 181] width 796 height 362
click at [771, 15] on icon "close" at bounding box center [771, 17] width 8 height 8
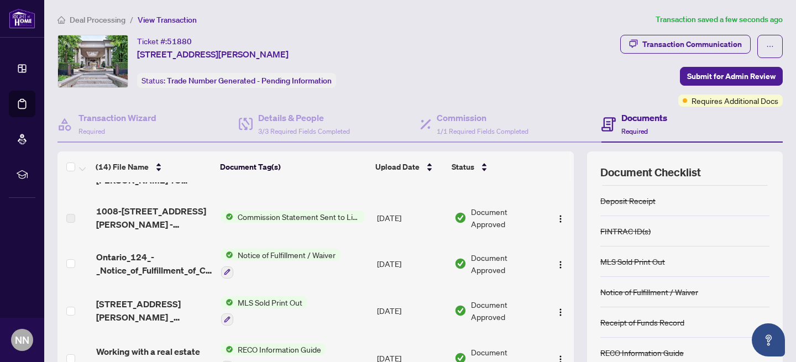
scroll to position [0, 0]
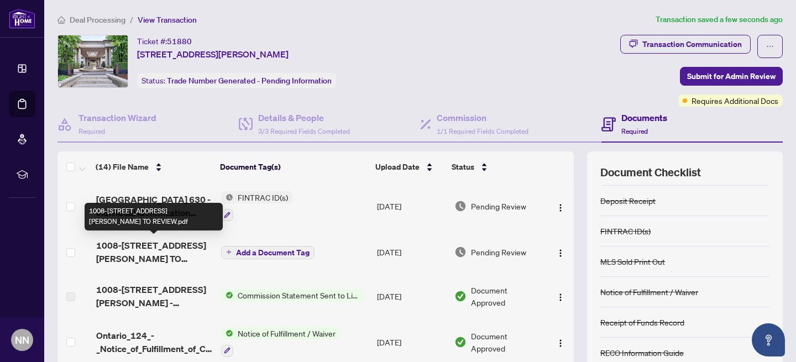
click at [183, 244] on span "1008-[STREET_ADDRESS][PERSON_NAME] TO REVIEW.pdf" at bounding box center [154, 252] width 116 height 27
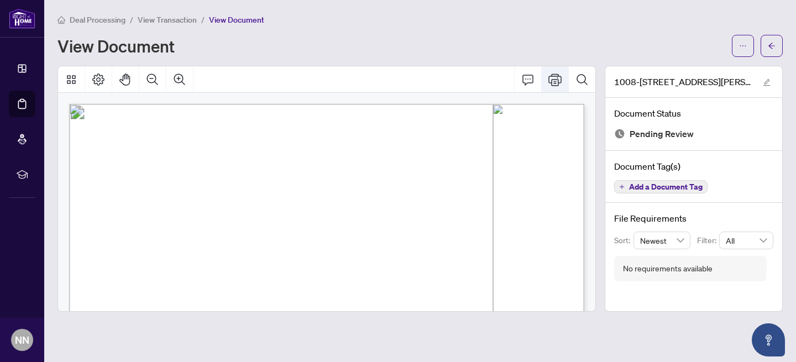
click at [552, 80] on icon "Print" at bounding box center [554, 79] width 13 height 13
click at [769, 49] on icon "arrow-left" at bounding box center [771, 46] width 8 height 8
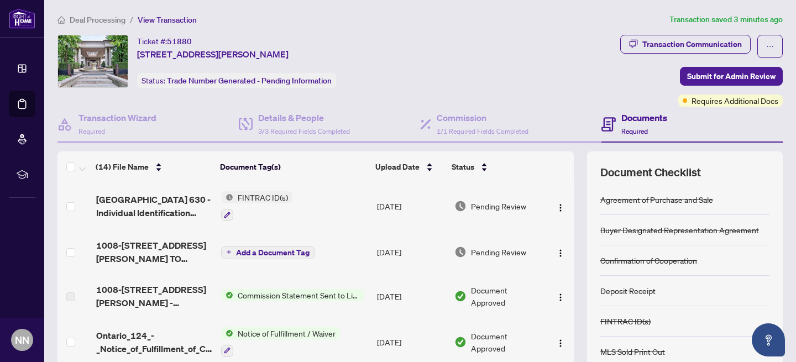
click at [273, 251] on span "Add a Document Tag" at bounding box center [272, 253] width 73 height 8
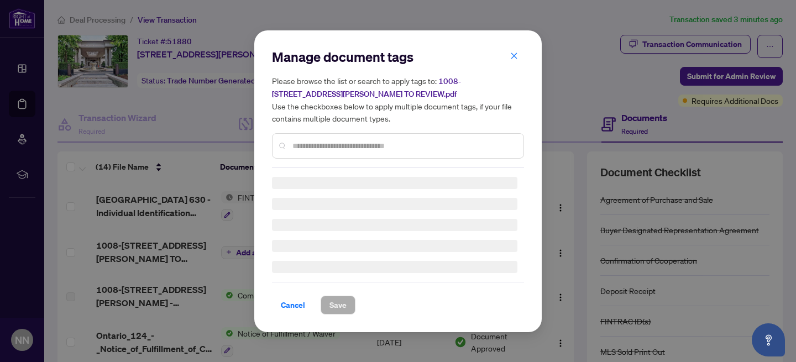
click at [184, 247] on div "Manage document tags Please browse the list or search to apply tags to: [STREET…" at bounding box center [398, 181] width 796 height 362
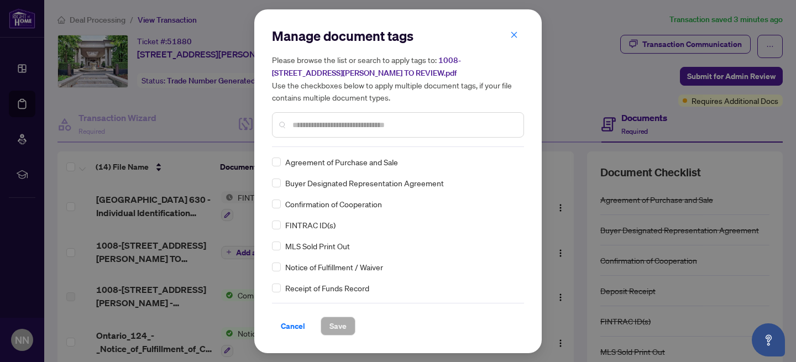
click at [518, 32] on button "button" at bounding box center [514, 35] width 22 height 19
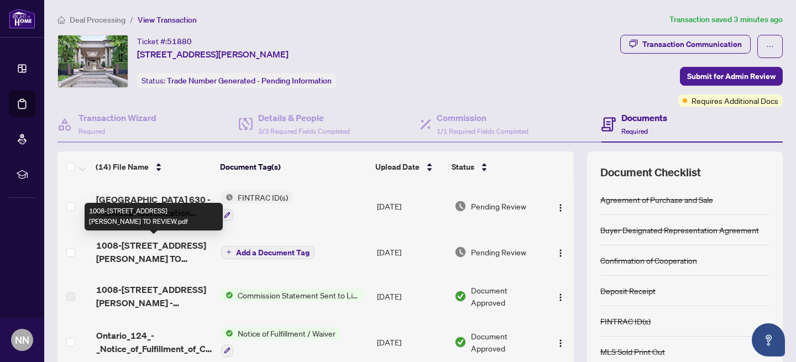
click at [136, 243] on span "1008-[STREET_ADDRESS][PERSON_NAME] TO REVIEW.pdf" at bounding box center [154, 252] width 116 height 27
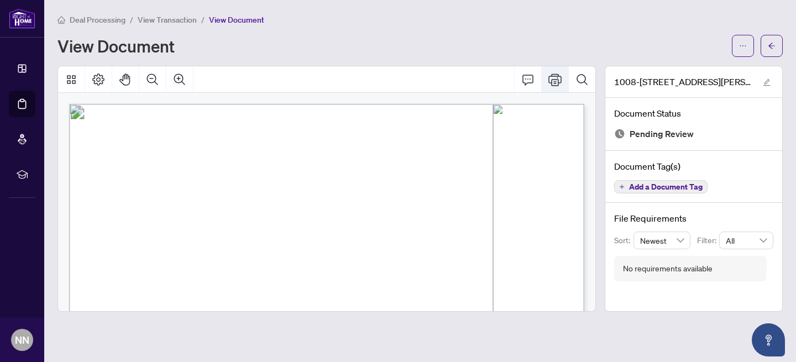
click at [556, 78] on icon "Print" at bounding box center [554, 79] width 13 height 13
click at [774, 44] on icon "arrow-left" at bounding box center [771, 46] width 8 height 8
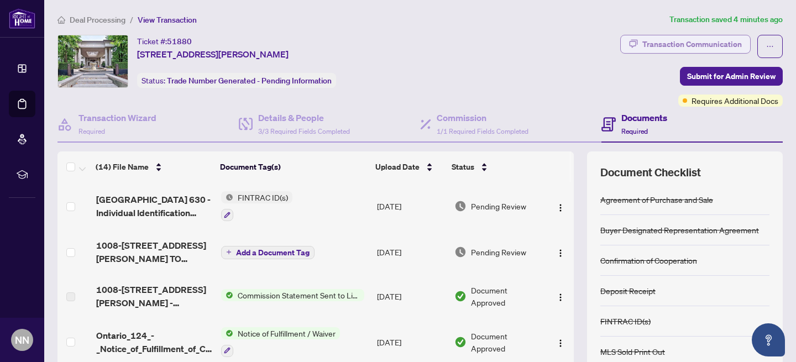
click at [688, 48] on div "Transaction Communication" at bounding box center [691, 44] width 99 height 18
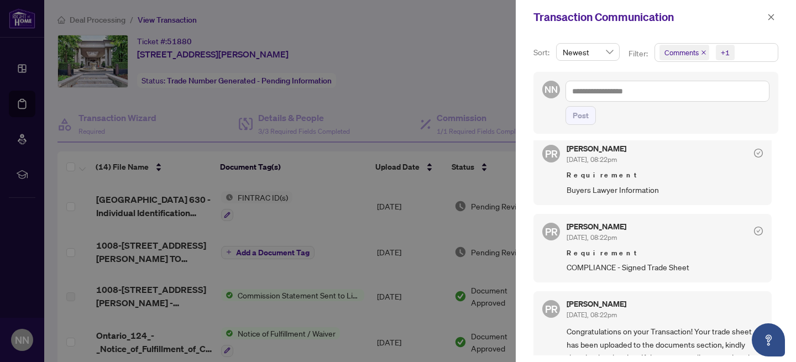
scroll to position [1057, 0]
